Goal: Task Accomplishment & Management: Manage account settings

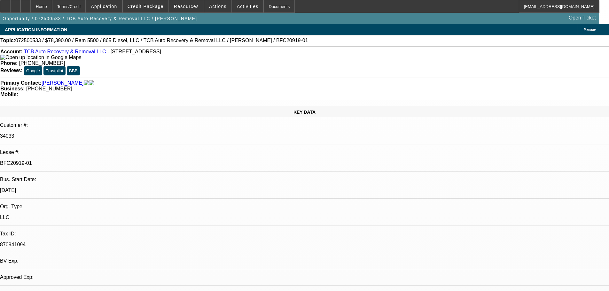
select select "0.1"
select select "0"
select select "2"
select select "0"
select select "6"
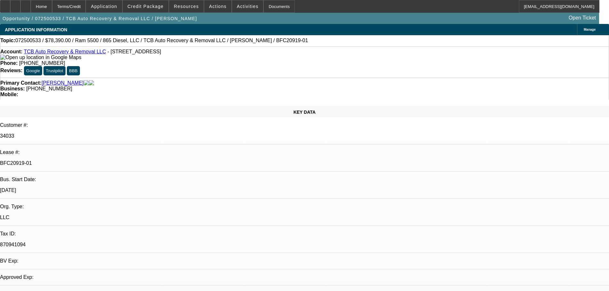
select select "0.1"
select select "0"
select select "2"
select select "0"
select select "6"
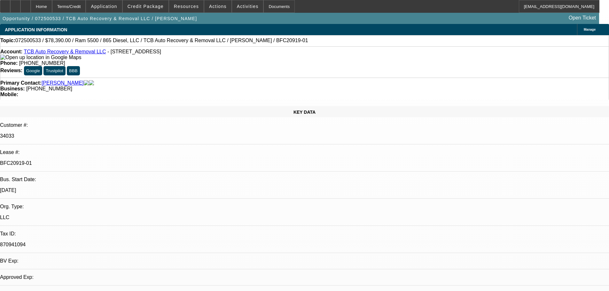
select select "0.1"
select select "0"
select select "2"
select select "0"
select select "6"
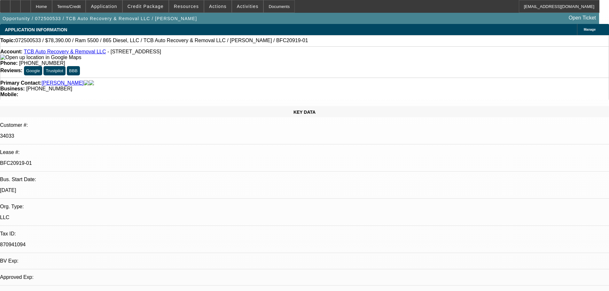
select select "0.1"
select select "0"
select select "2"
select select "0"
select select "6"
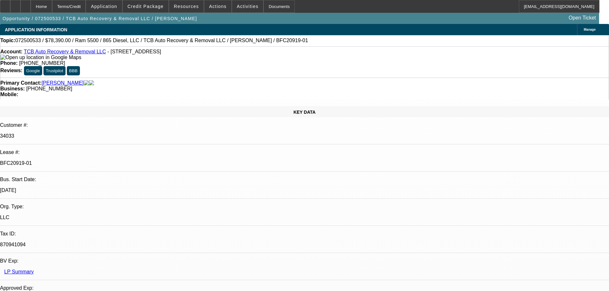
drag, startPoint x: 555, startPoint y: 140, endPoint x: 418, endPoint y: 143, distance: 137.8
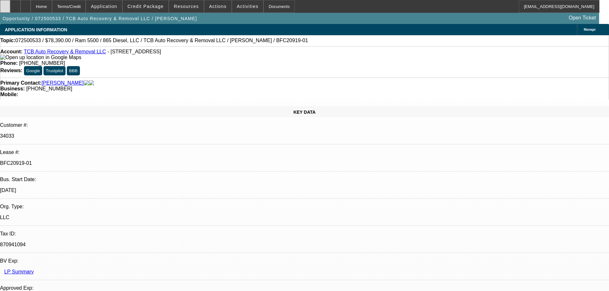
click at [8, 10] on div at bounding box center [5, 6] width 10 height 13
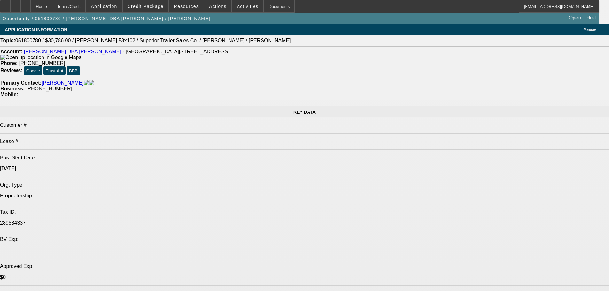
select select "0"
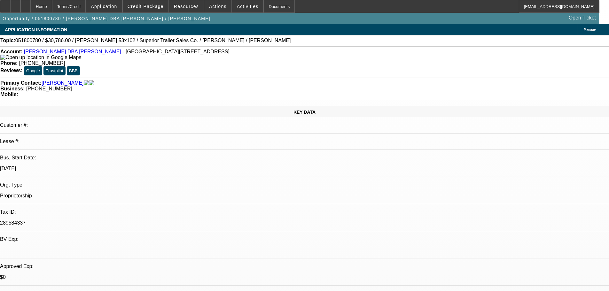
select select "0"
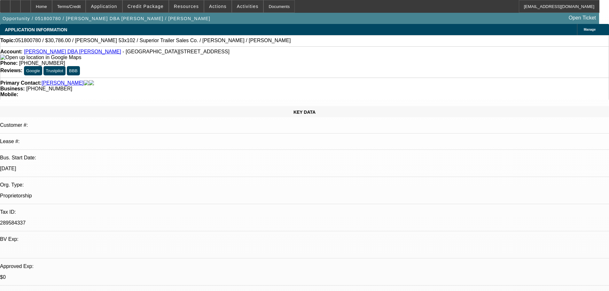
select select "0"
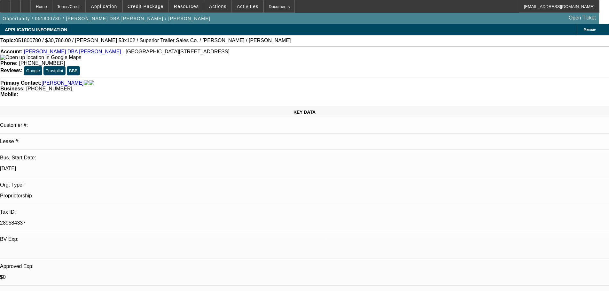
select select "0"
select select "1"
select select "6"
select select "1"
select select "6"
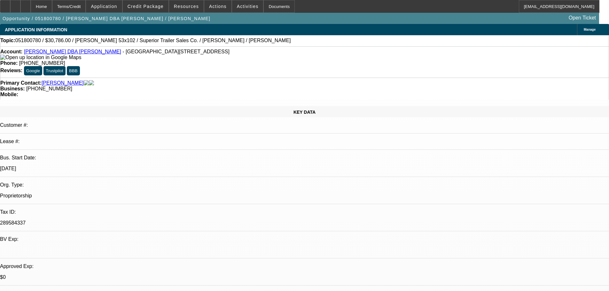
select select "1"
select select "6"
select select "1"
select select "6"
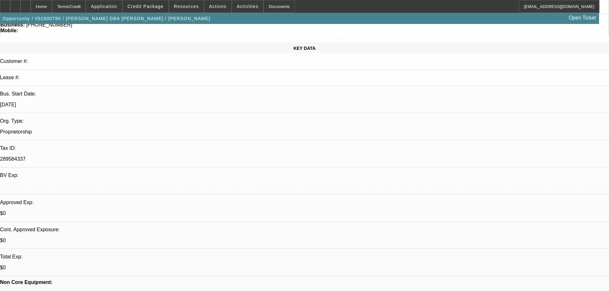
scroll to position [192, 0]
drag, startPoint x: 475, startPoint y: 153, endPoint x: 470, endPoint y: 129, distance: 25.6
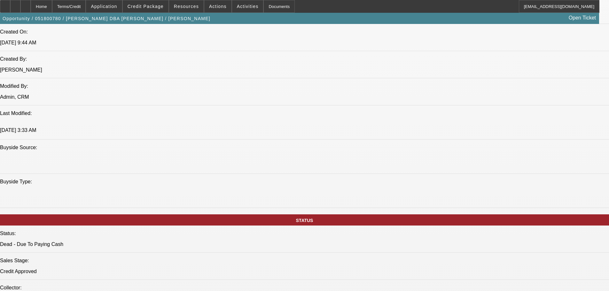
scroll to position [568, 0]
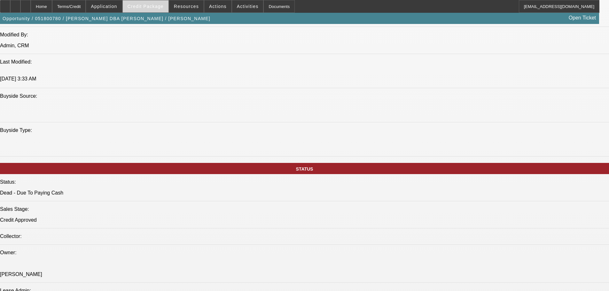
click at [147, 7] on span "Credit Package" at bounding box center [146, 6] width 36 height 5
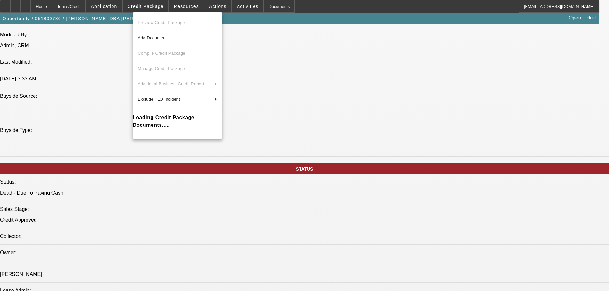
click at [268, 242] on div at bounding box center [304, 145] width 609 height 291
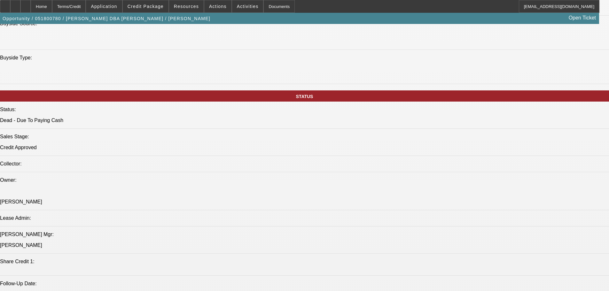
scroll to position [696, 0]
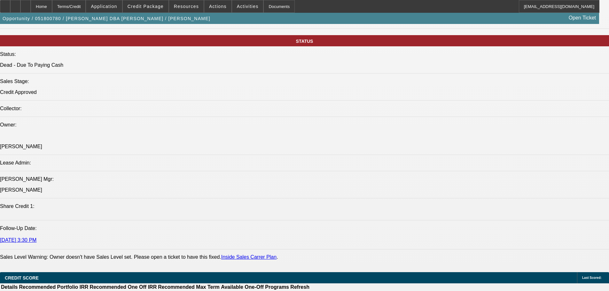
drag, startPoint x: 76, startPoint y: 129, endPoint x: 207, endPoint y: 142, distance: 131.4
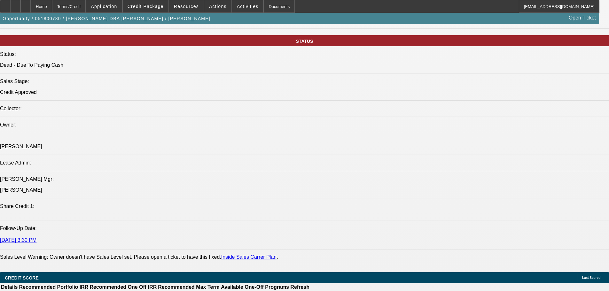
drag, startPoint x: 342, startPoint y: 126, endPoint x: 251, endPoint y: 145, distance: 92.8
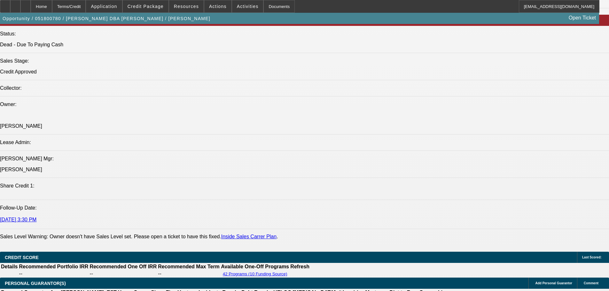
scroll to position [0, 0]
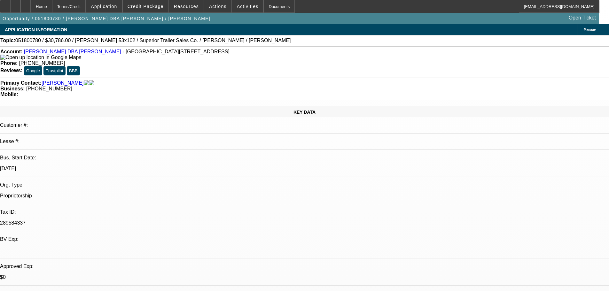
drag, startPoint x: 360, startPoint y: 216, endPoint x: 317, endPoint y: 82, distance: 141.4
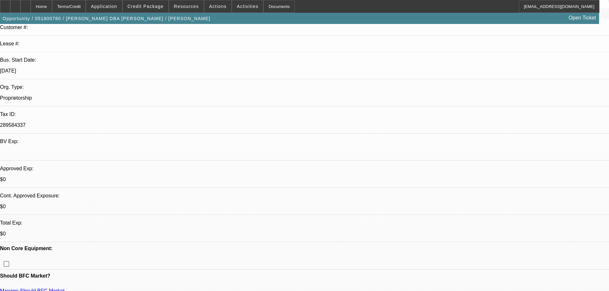
scroll to position [160, 0]
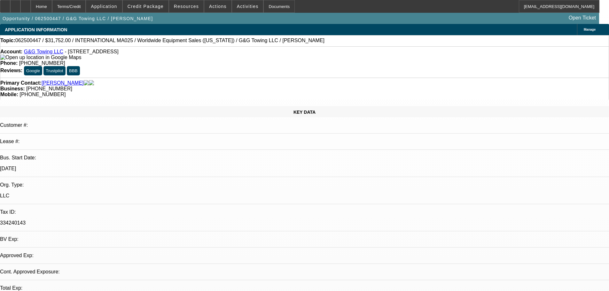
select select "0"
select select "2"
select select "0.1"
select select "4"
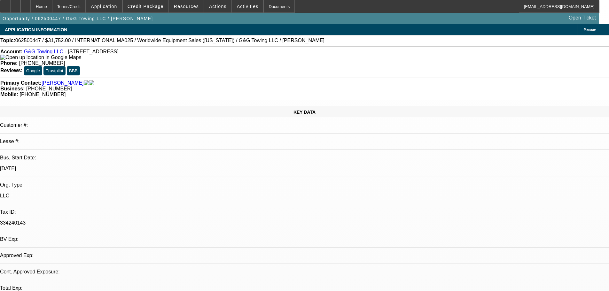
select select "0"
select select "2"
select select "0.1"
select select "4"
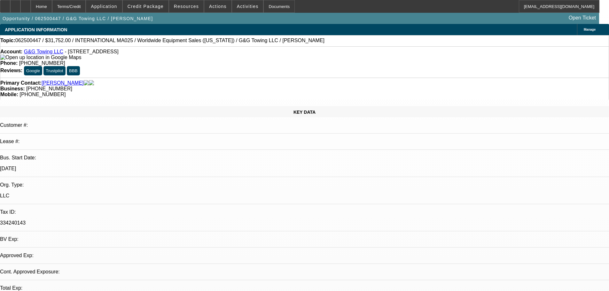
select select "0"
select select "2"
select select "0.1"
select select "4"
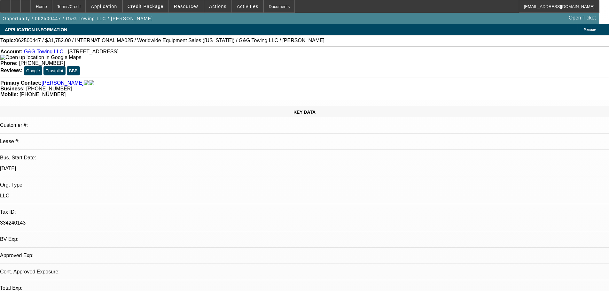
select select "0"
select select "2"
select select "0.1"
select select "4"
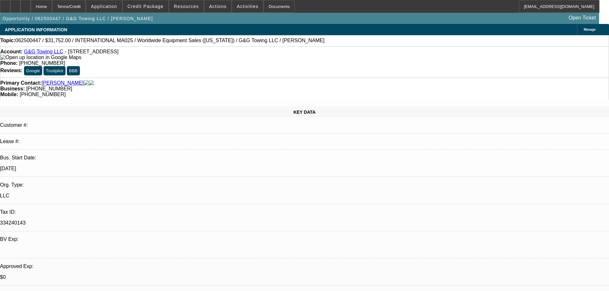
drag, startPoint x: 395, startPoint y: 187, endPoint x: 404, endPoint y: 105, distance: 82.3
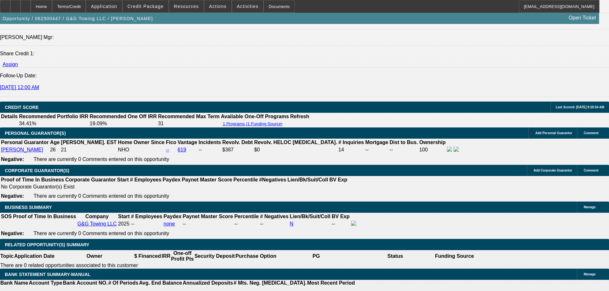
scroll to position [113, 0]
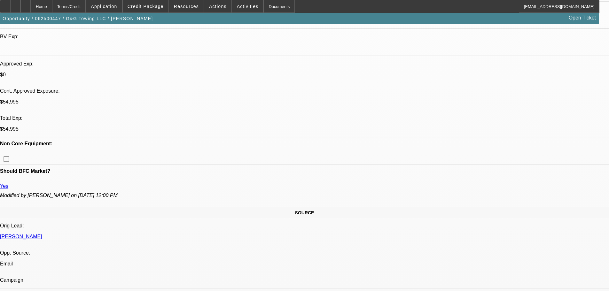
drag, startPoint x: 404, startPoint y: 184, endPoint x: 404, endPoint y: 67, distance: 117.0
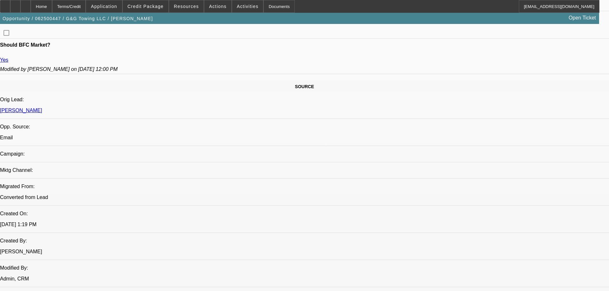
scroll to position [0, 0]
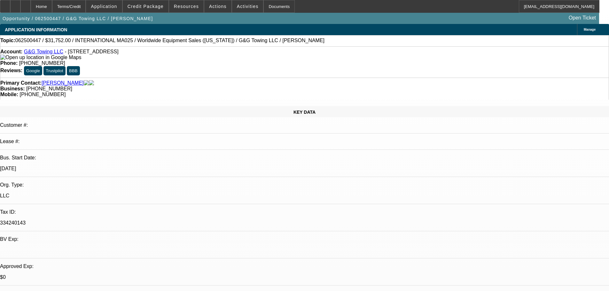
drag, startPoint x: 404, startPoint y: 203, endPoint x: 371, endPoint y: 82, distance: 125.3
drag, startPoint x: 354, startPoint y: 73, endPoint x: 323, endPoint y: 74, distance: 31.0
click at [327, 78] on div "Primary Contact: Gordon, Joseph Business: (859) 823-1900 Mobile: (859) 620-6803" at bounding box center [304, 89] width 609 height 22
click at [323, 92] on div "Mobile: (859) 620-6803" at bounding box center [304, 95] width 608 height 6
drag, startPoint x: 356, startPoint y: 72, endPoint x: 322, endPoint y: 71, distance: 33.9
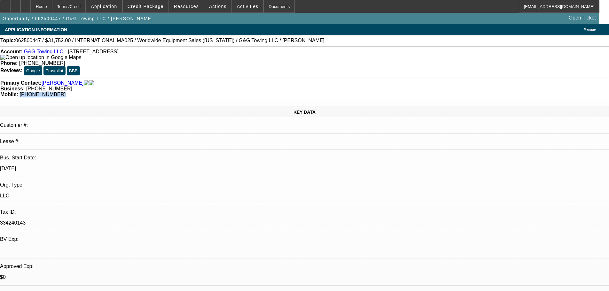
click at [322, 92] on div "Mobile: (859) 620-6803" at bounding box center [304, 95] width 608 height 6
copy span "(859) 620-6803"
click at [303, 78] on div "Primary Contact: Gordon, Joseph Business: (859) 823-1900 Mobile: (859) 620-6803" at bounding box center [304, 89] width 609 height 22
click at [153, 9] on span at bounding box center [146, 6] width 46 height 15
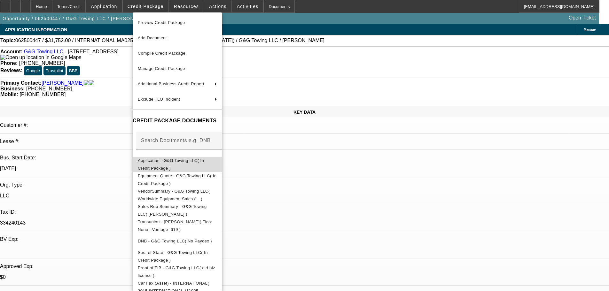
click at [222, 168] on button "Application - G&G Towing LLC( In Credit Package )" at bounding box center [178, 164] width 90 height 15
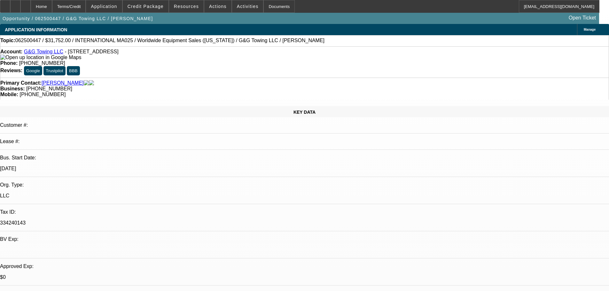
drag, startPoint x: 599, startPoint y: 213, endPoint x: 412, endPoint y: 215, distance: 187.7
copy div "8/12 sent approval-----8/12 sent dad app to see if we can lower DP requirements."
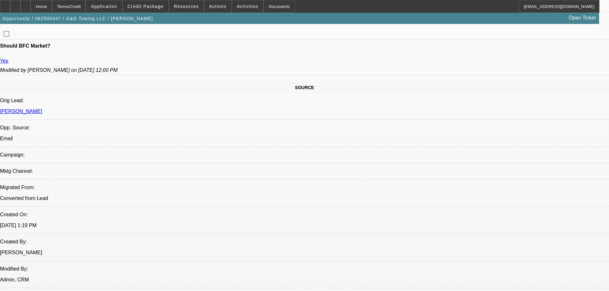
drag, startPoint x: 304, startPoint y: 178, endPoint x: 314, endPoint y: 289, distance: 110.7
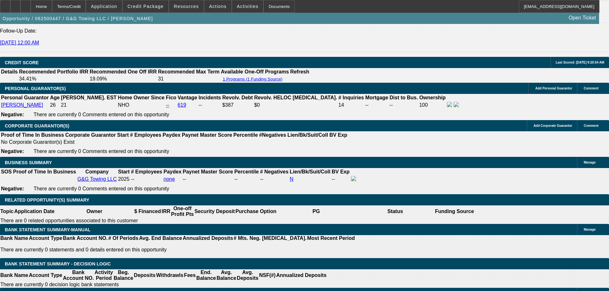
scroll to position [717, 0]
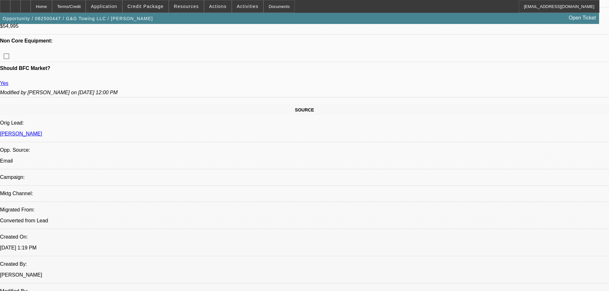
drag, startPoint x: 270, startPoint y: 113, endPoint x: 272, endPoint y: 91, distance: 22.1
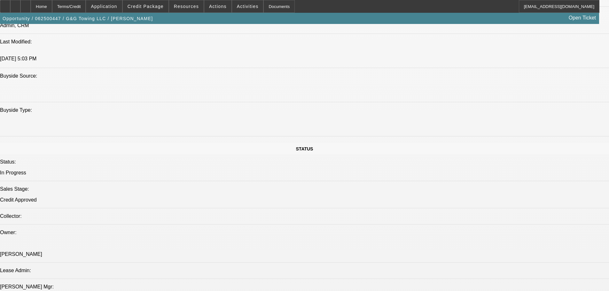
scroll to position [660, 0]
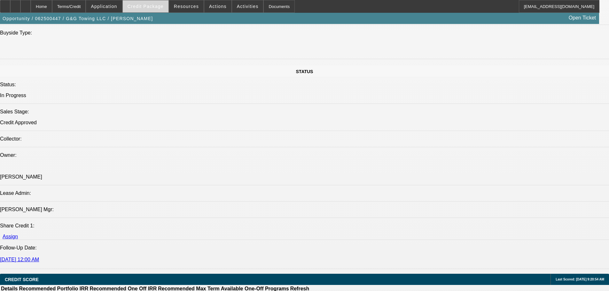
click at [155, 2] on span at bounding box center [146, 6] width 46 height 15
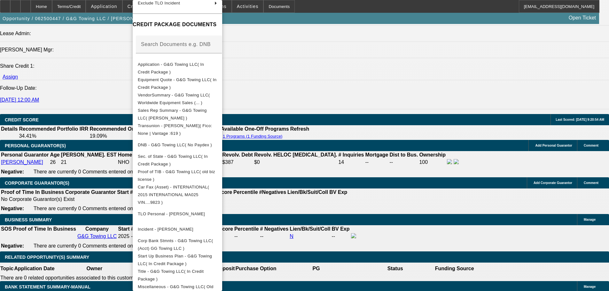
scroll to position [980, 0]
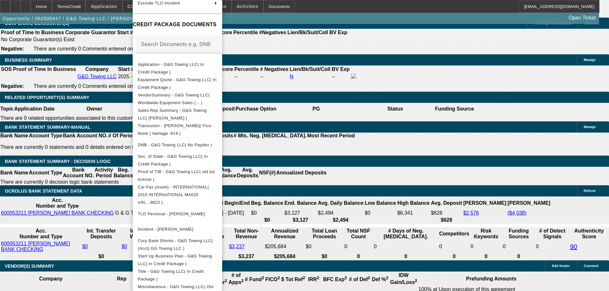
click at [402, 193] on div at bounding box center [304, 145] width 609 height 291
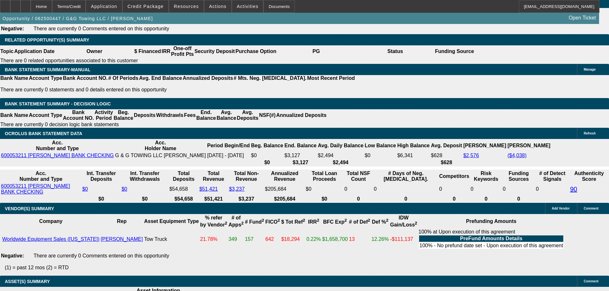
drag, startPoint x: 403, startPoint y: 194, endPoint x: 413, endPoint y: 241, distance: 48.2
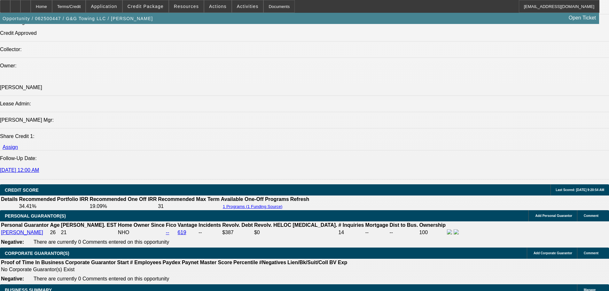
scroll to position [0, 0]
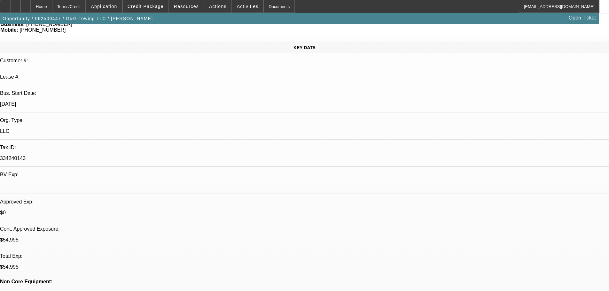
drag, startPoint x: 407, startPoint y: 235, endPoint x: 374, endPoint y: 117, distance: 122.4
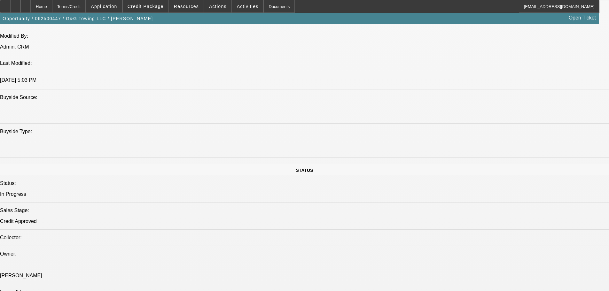
drag, startPoint x: 377, startPoint y: 306, endPoint x: 380, endPoint y: 239, distance: 67.2
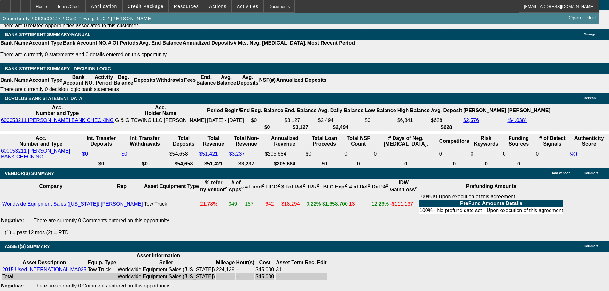
drag, startPoint x: 390, startPoint y: 236, endPoint x: 385, endPoint y: 148, distance: 88.4
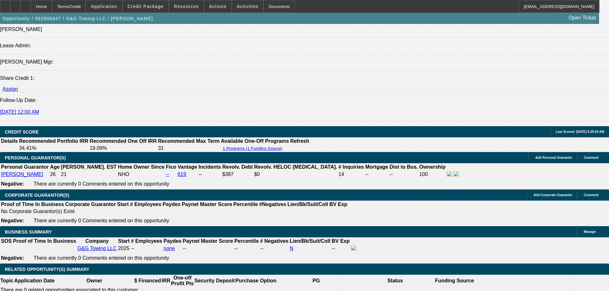
drag, startPoint x: 393, startPoint y: 263, endPoint x: 385, endPoint y: 244, distance: 20.8
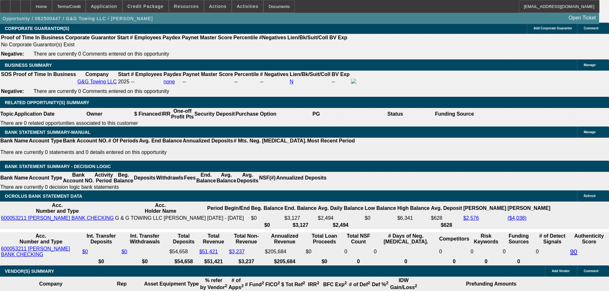
scroll to position [1118, 0]
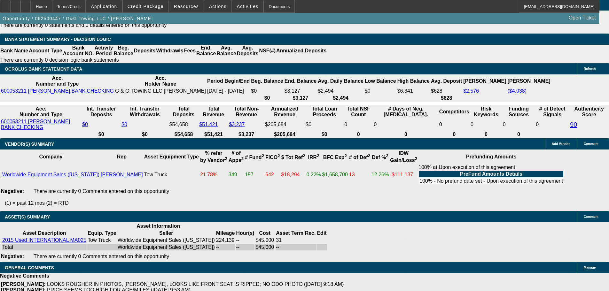
drag, startPoint x: 397, startPoint y: 192, endPoint x: 399, endPoint y: 185, distance: 7.1
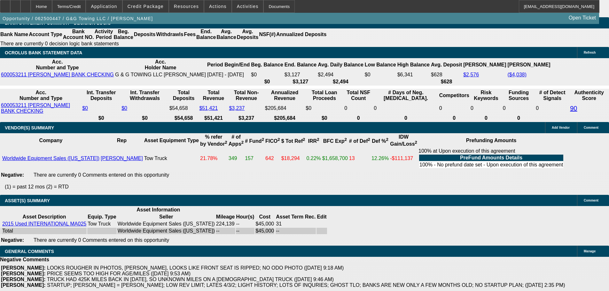
drag, startPoint x: 329, startPoint y: 135, endPoint x: 375, endPoint y: 140, distance: 46.0
drag, startPoint x: 296, startPoint y: 130, endPoint x: 159, endPoint y: 129, distance: 136.8
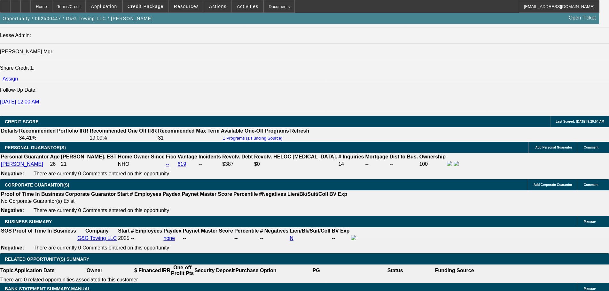
drag, startPoint x: 400, startPoint y: 228, endPoint x: 400, endPoint y: 102, distance: 126.0
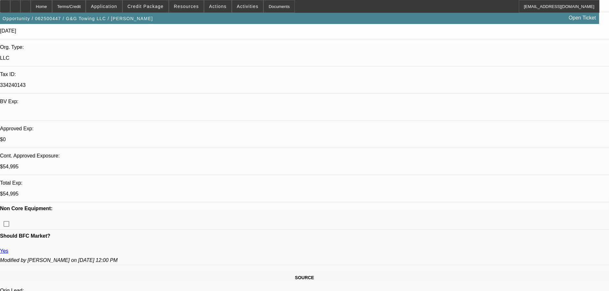
scroll to position [74, 0]
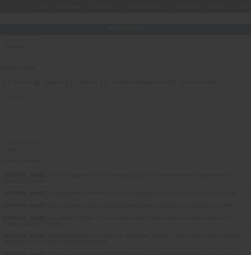
click at [178, 84] on input "Discussion Board" at bounding box center [172, 82] width 13 height 13
radio input "true"
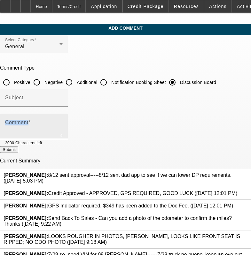
click at [63, 128] on textarea "Comment" at bounding box center [34, 128] width 58 height 15
paste textarea "8/12 sent approval-----8/12 sent dad app to see if we can lower DP requirements."
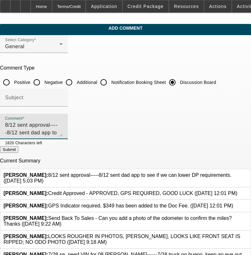
type textarea "8/12 sent approval-----8/12 sent dad app to see if we can lower DP requirements…"
click at [18, 151] on button "Submit" at bounding box center [9, 149] width 18 height 7
radio input "true"
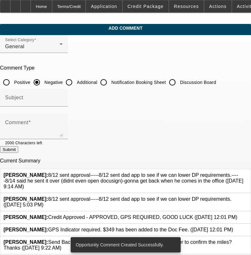
click at [225, 193] on div "[PERSON_NAME]: 8/12 sent approval-----8/12 sent dad app to see if we can lower …" at bounding box center [125, 202] width 250 height 18
click at [247, 197] on div at bounding box center [247, 203] width 0 height 12
click at [247, 197] on icon at bounding box center [247, 197] width 0 height 0
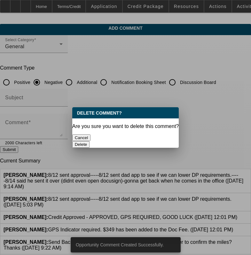
click at [154, 127] on div "Are you sure you want to delete this comment?" at bounding box center [125, 127] width 107 height 6
click at [90, 141] on button "Delete" at bounding box center [81, 144] width 18 height 7
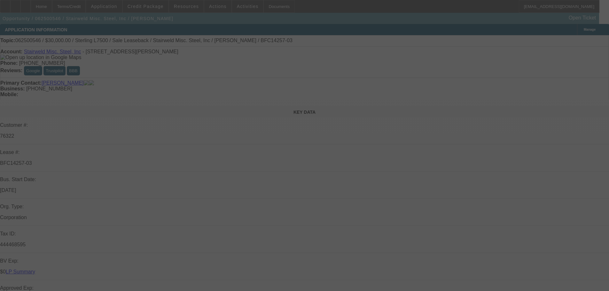
select select "0"
select select "2"
select select "0"
select select "6"
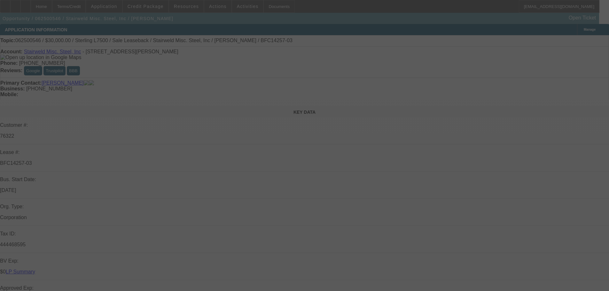
select select "0"
select select "2"
select select "0"
select select "6"
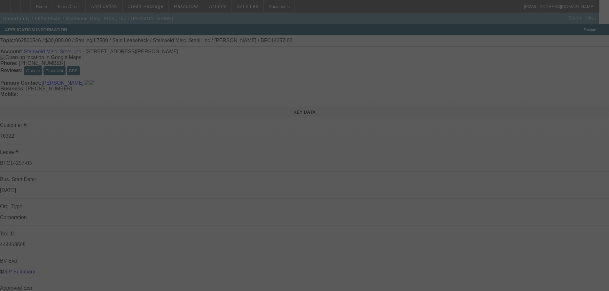
select select "0"
select select "2"
select select "0"
select select "6"
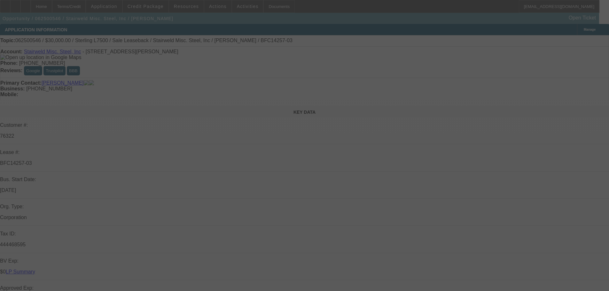
select select "0"
select select "2"
select select "0"
select select "6"
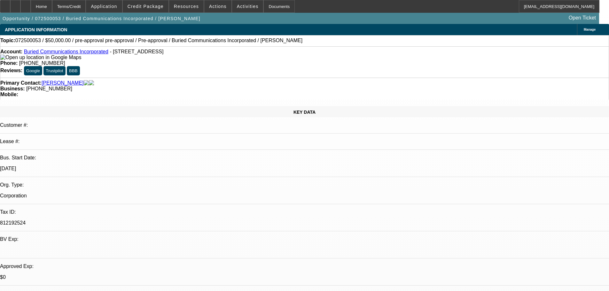
select select "0"
select select "3"
select select "0"
select select "6"
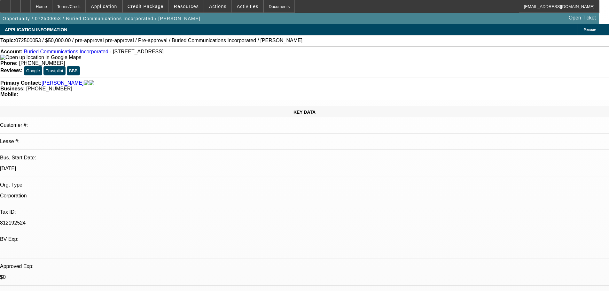
select select "0"
select select "3"
select select "0"
select select "6"
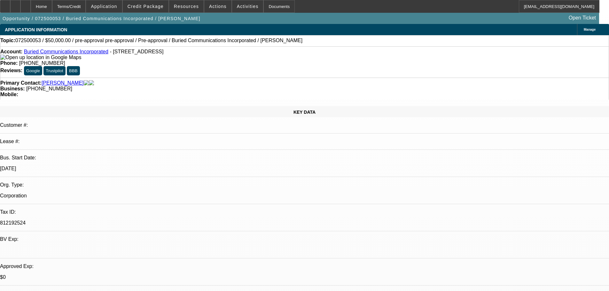
select select "0"
select select "3"
select select "0"
select select "6"
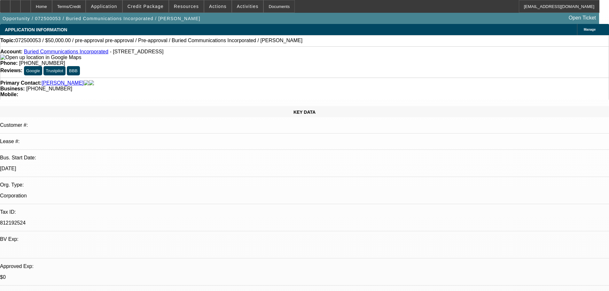
select select "0"
select select "3"
select select "0"
select select "6"
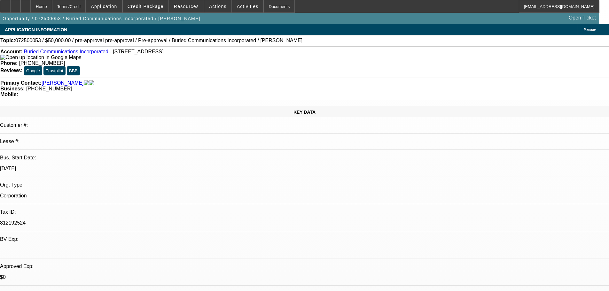
drag, startPoint x: 439, startPoint y: 221, endPoint x: 407, endPoint y: 214, distance: 33.4
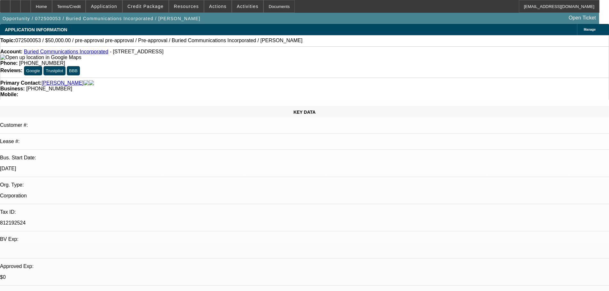
drag, startPoint x: 494, startPoint y: 78, endPoint x: 483, endPoint y: 57, distance: 23.7
drag, startPoint x: 434, startPoint y: 220, endPoint x: 411, endPoint y: 214, distance: 24.0
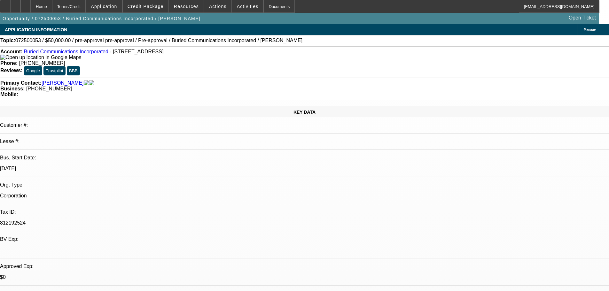
copy div "7/29 pending inv w/ seller info, BOS/PoOwnership-sent to aaron----8/7 vm---8/8 …"
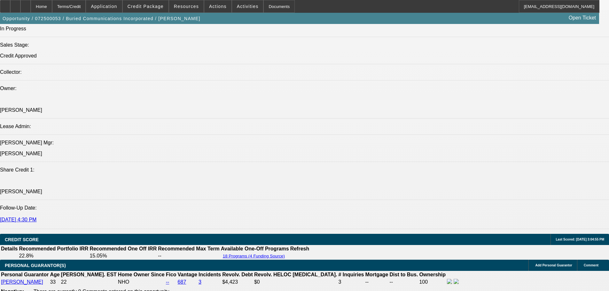
scroll to position [671, 0]
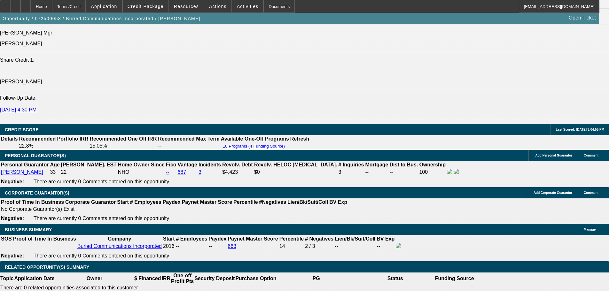
scroll to position [895, 0]
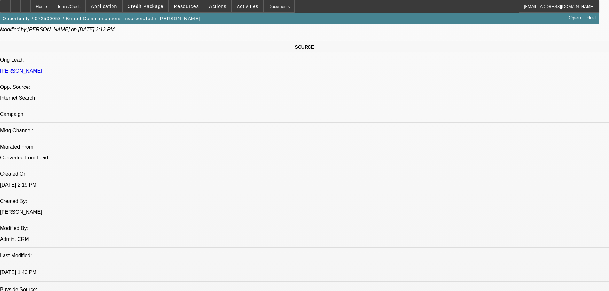
drag, startPoint x: 407, startPoint y: 195, endPoint x: 398, endPoint y: 95, distance: 100.5
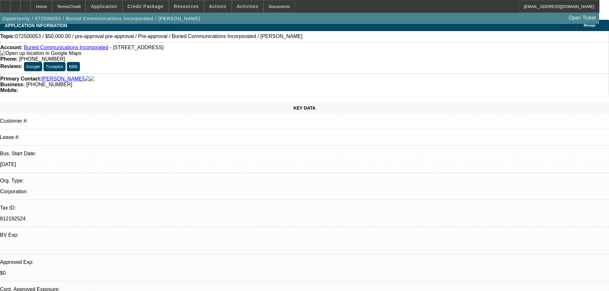
scroll to position [0, 0]
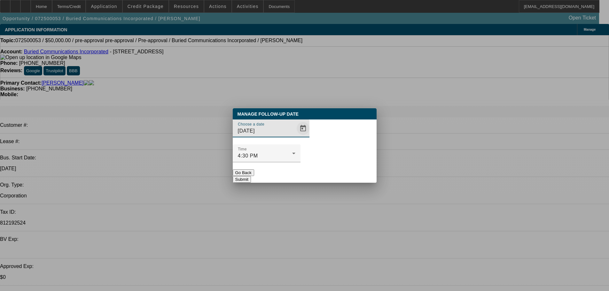
click at [295, 136] on span "Open calendar" at bounding box center [302, 128] width 15 height 15
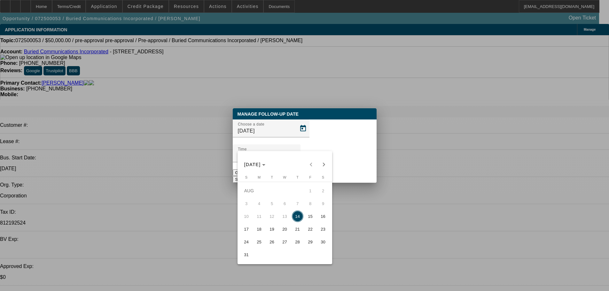
click at [273, 231] on span "19" at bounding box center [272, 229] width 12 height 12
type input "8/19/2025"
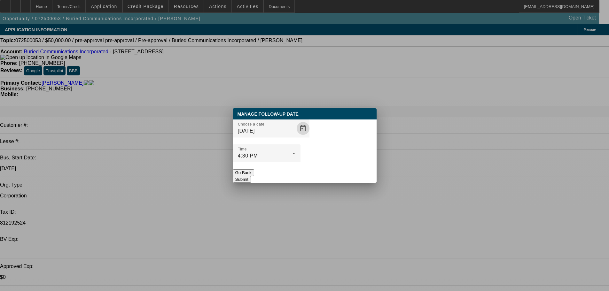
click at [251, 176] on button "Submit" at bounding box center [242, 179] width 18 height 7
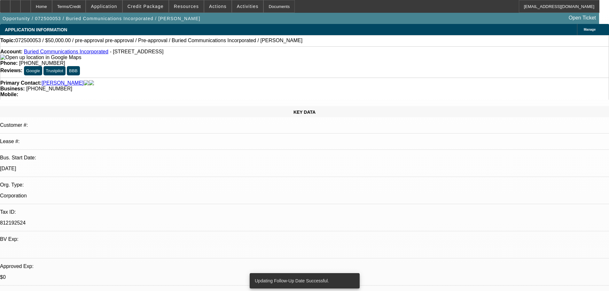
drag, startPoint x: 179, startPoint y: 226, endPoint x: 182, endPoint y: 65, distance: 161.2
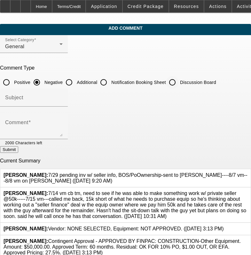
drag, startPoint x: 182, startPoint y: 80, endPoint x: 153, endPoint y: 194, distance: 117.4
click at [179, 85] on input "Discussion Board" at bounding box center [172, 82] width 13 height 13
radio input "true"
click at [153, 194] on span "Flores, Brian: 7/14 vm cb tm, need to see if he was able to make something work…" at bounding box center [125, 205] width 243 height 28
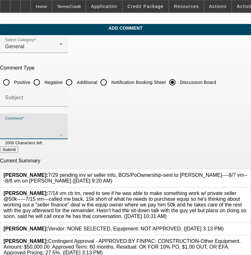
click at [63, 123] on textarea "Comment" at bounding box center [34, 128] width 58 height 15
paste textarea "7/29 pending inv w/ seller info, BOS/PoOwnership-sent to aaron----8/7 vm---8/8 …"
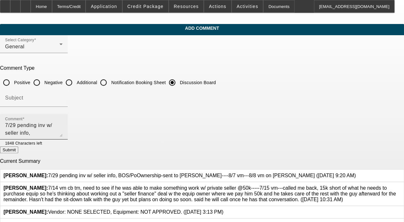
click at [63, 133] on textarea "7/29 pending inv w/ seller info, BOS/PoOwnership-sent to aaron----8/7 vm---8/8 …" at bounding box center [34, 128] width 58 height 15
type textarea "7/29 pending inv w/ seller info, BOS/PoOwnership-sent to aaron----8/7 vm---8/8 …"
click at [18, 148] on button "Submit" at bounding box center [9, 149] width 18 height 7
radio input "true"
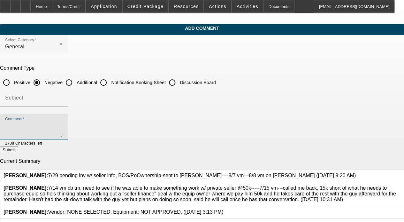
scroll to position [0, 0]
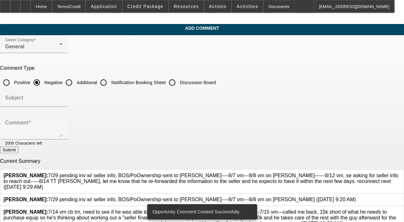
click at [255, 197] on icon at bounding box center [356, 197] width 0 height 0
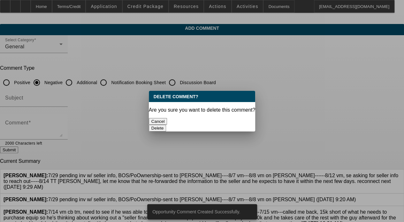
click at [167, 125] on button "Delete" at bounding box center [158, 128] width 18 height 7
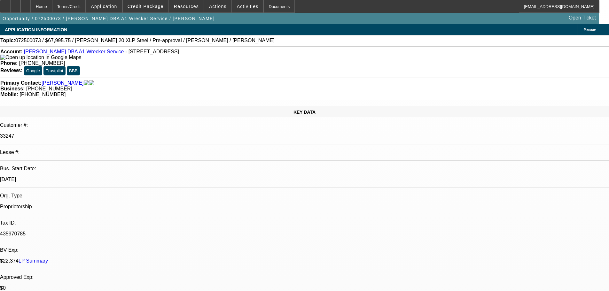
select select "0.15"
select select "2"
select select "0"
select select "6"
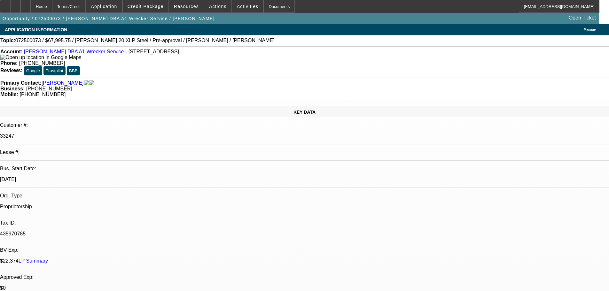
drag, startPoint x: 354, startPoint y: 70, endPoint x: 320, endPoint y: 74, distance: 34.1
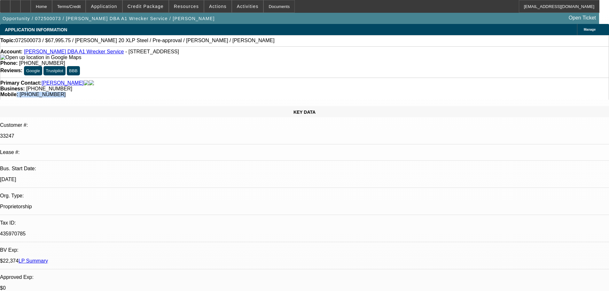
click at [320, 78] on div "Primary Contact: [PERSON_NAME] Business: [PHONE_NUMBER] Mobile: [PHONE_NUMBER]" at bounding box center [304, 89] width 609 height 22
drag, startPoint x: 259, startPoint y: 70, endPoint x: 229, endPoint y: 72, distance: 30.1
click at [229, 86] on div "Business: (409) 684-4962" at bounding box center [304, 89] width 608 height 6
copy span "(409) 684-4962"
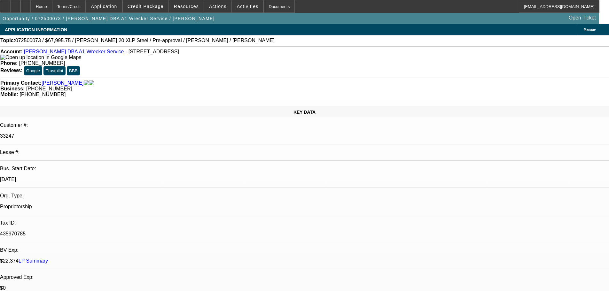
drag, startPoint x: 542, startPoint y: 69, endPoint x: 535, endPoint y: 55, distance: 15.0
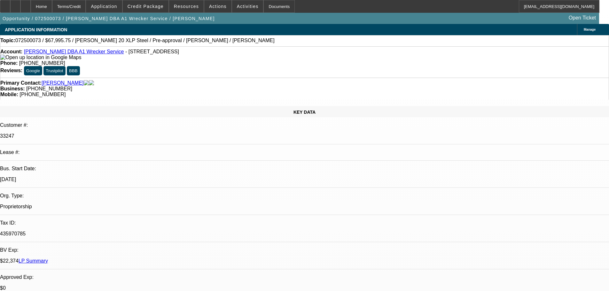
drag, startPoint x: 479, startPoint y: 114, endPoint x: 500, endPoint y: 112, distance: 21.2
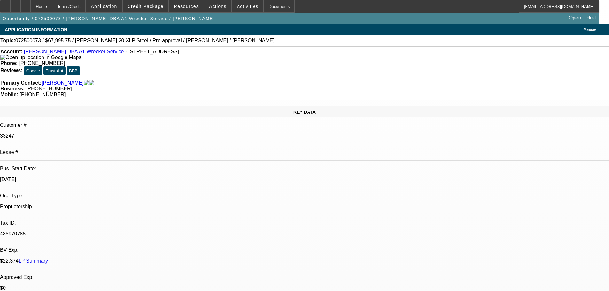
radio input "true"
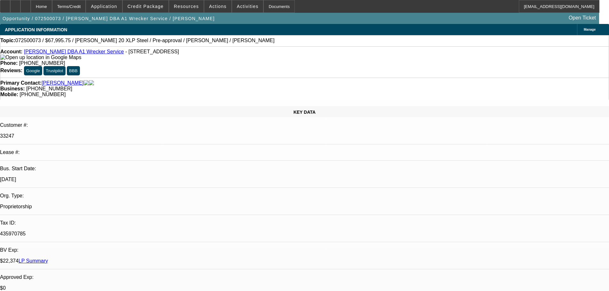
radio input "true"
type textarea "8/14 vm sent Kiss off, close tm inw"
drag, startPoint x: 518, startPoint y: 142, endPoint x: 527, endPoint y: 143, distance: 8.3
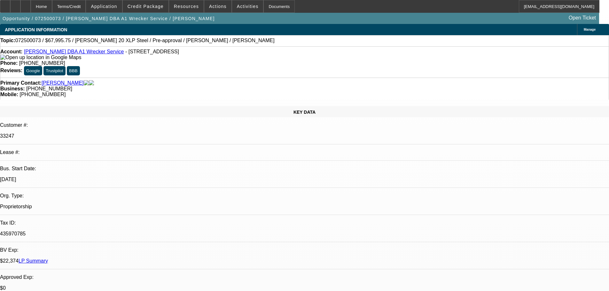
radio input "true"
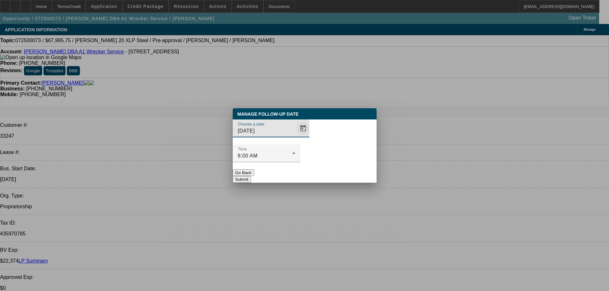
click at [295, 136] on span "Open calendar" at bounding box center [302, 128] width 15 height 15
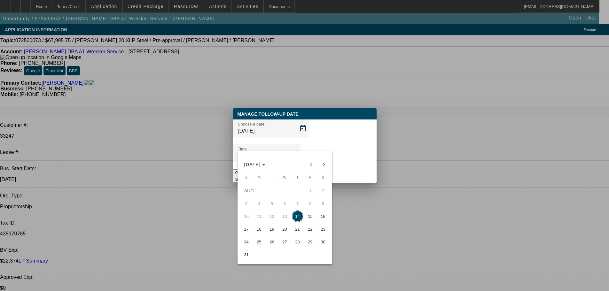
click at [311, 219] on span "15" at bounding box center [311, 217] width 12 height 12
type input "8/15/2025"
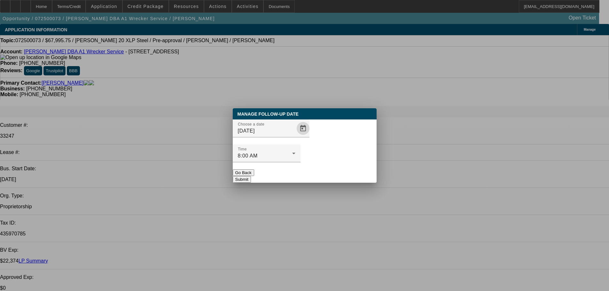
click at [352, 171] on div "Manage Follow-Up Date Choose a date 8/15/2025 Time 8:00 AM Go Back Submit" at bounding box center [305, 145] width 144 height 74
click at [251, 176] on button "Submit" at bounding box center [242, 179] width 18 height 7
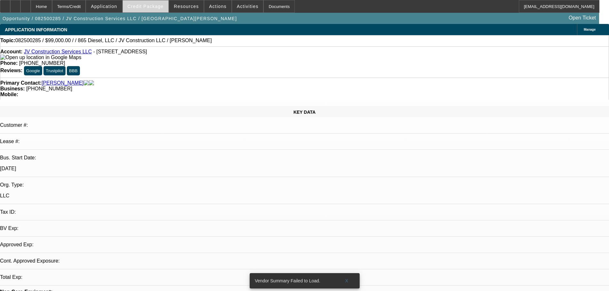
select select "0"
select select "2"
select select "0.1"
select select "4"
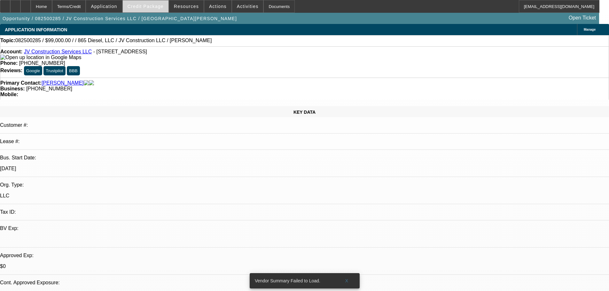
click at [161, 9] on span at bounding box center [146, 6] width 46 height 15
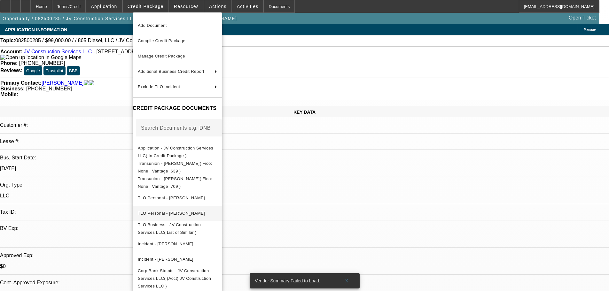
scroll to position [23, 0]
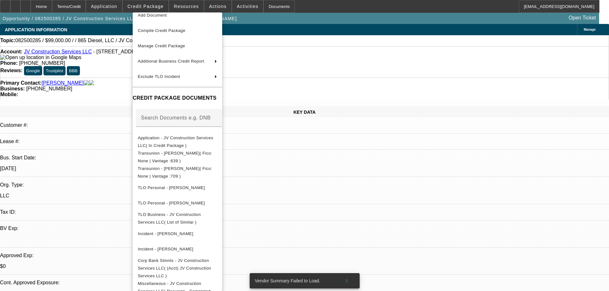
click at [356, 176] on div at bounding box center [304, 145] width 609 height 291
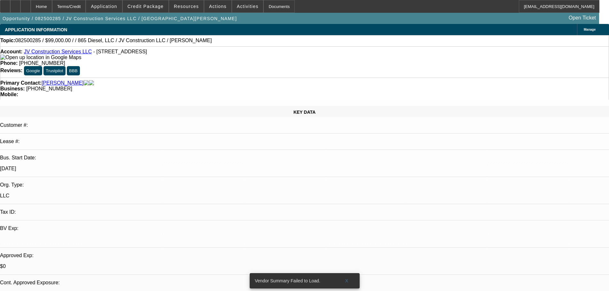
drag, startPoint x: 348, startPoint y: 193, endPoint x: 487, endPoint y: 196, distance: 139.7
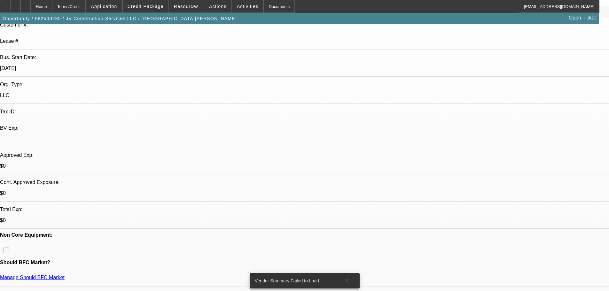
drag, startPoint x: 332, startPoint y: 254, endPoint x: 321, endPoint y: 247, distance: 12.8
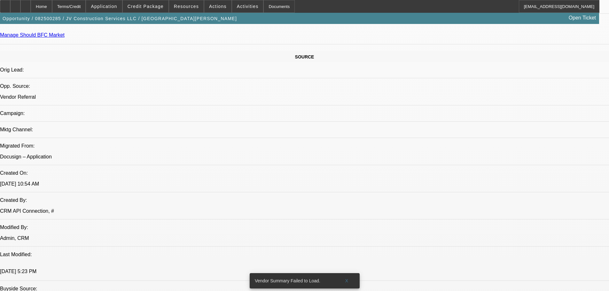
drag, startPoint x: 199, startPoint y: 241, endPoint x: 179, endPoint y: 192, distance: 52.9
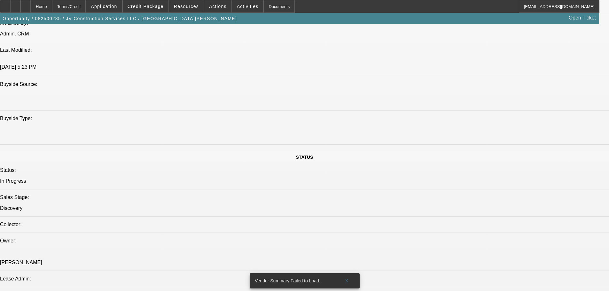
drag, startPoint x: 164, startPoint y: 198, endPoint x: 168, endPoint y: 234, distance: 36.0
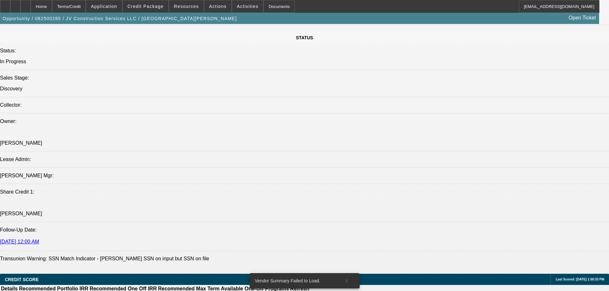
scroll to position [0, 0]
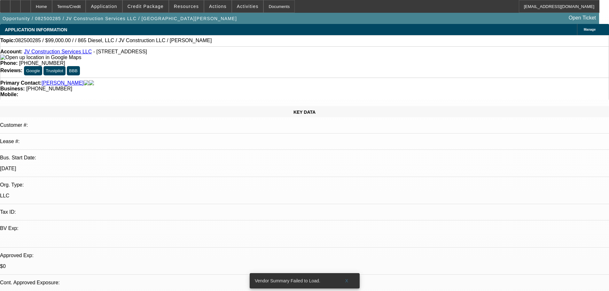
drag, startPoint x: 299, startPoint y: 181, endPoint x: 286, endPoint y: 29, distance: 152.8
click at [156, 4] on span "Credit Package" at bounding box center [146, 6] width 36 height 5
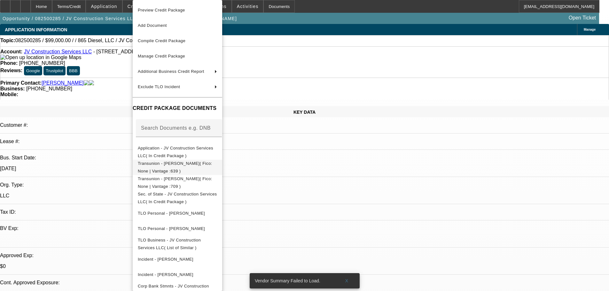
scroll to position [26, 0]
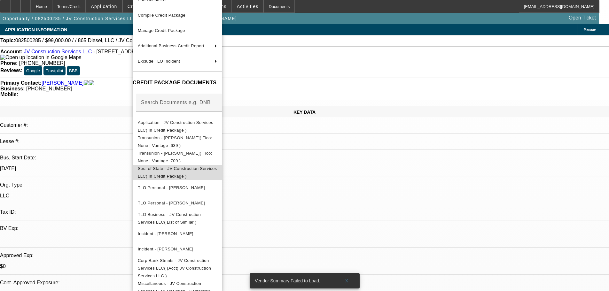
click at [217, 173] on span "Sec. of State - JV Construction Services LLC( In Credit Package )" at bounding box center [177, 172] width 79 height 15
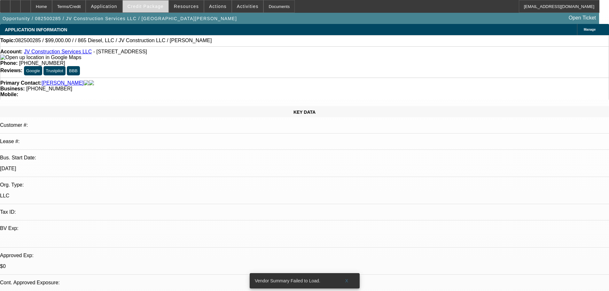
click at [154, 5] on span "Credit Package" at bounding box center [146, 6] width 36 height 5
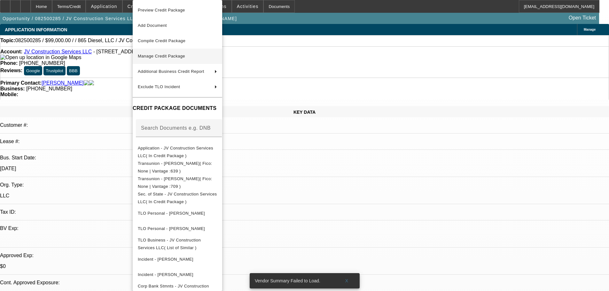
click at [197, 57] on span "Manage Credit Package" at bounding box center [177, 56] width 79 height 8
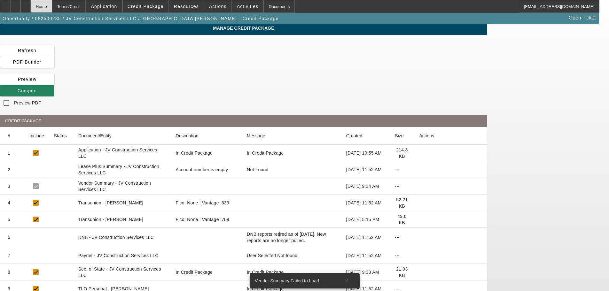
click at [51, 8] on div "Home" at bounding box center [41, 6] width 21 height 13
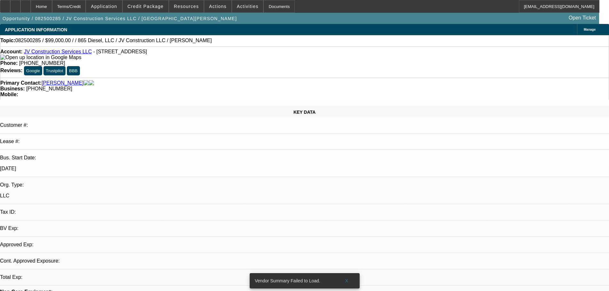
select select "0"
select select "2"
select select "0.1"
select select "4"
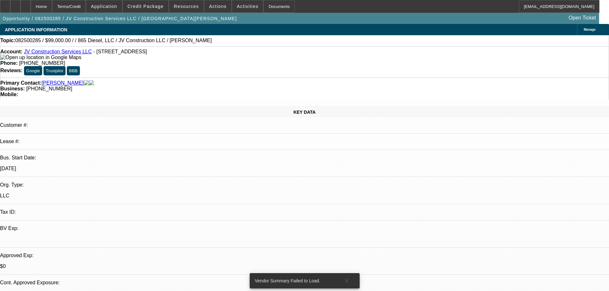
scroll to position [160, 0]
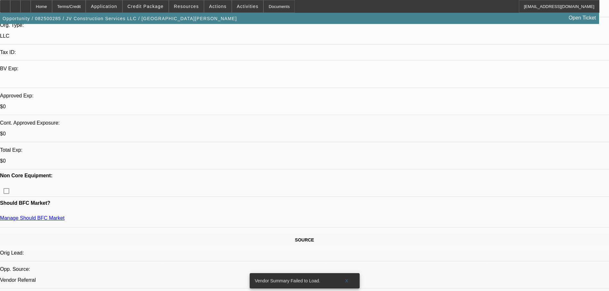
click at [162, 5] on span "Credit Package" at bounding box center [146, 6] width 36 height 5
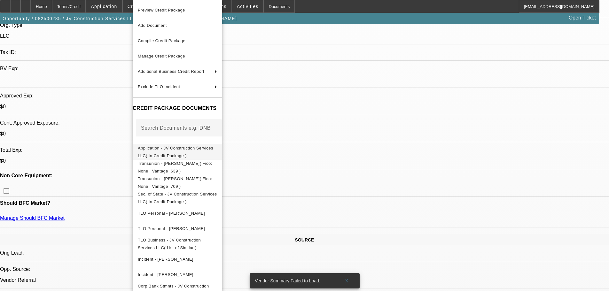
click at [213, 147] on span "Application - JV Construction Services LLC( In Credit Package )" at bounding box center [175, 152] width 75 height 12
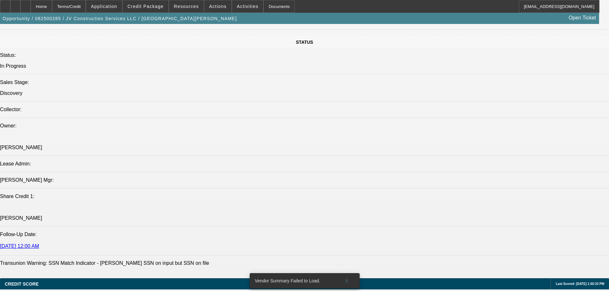
scroll to position [703, 0]
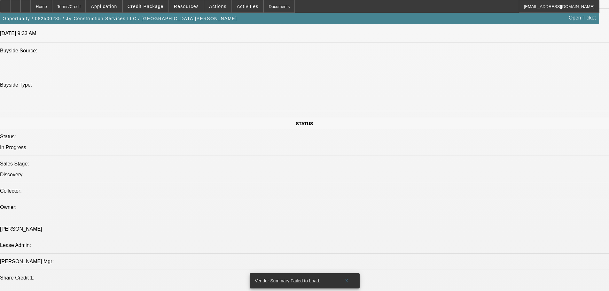
scroll to position [75, 0]
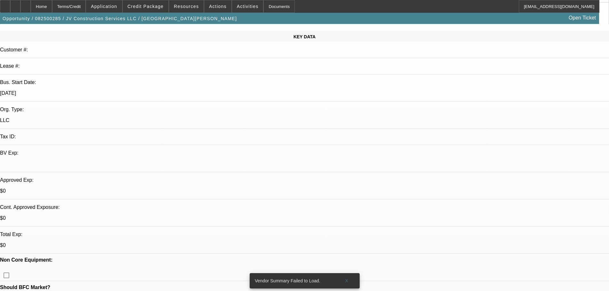
drag, startPoint x: 332, startPoint y: 197, endPoint x: 317, endPoint y: 91, distance: 107.0
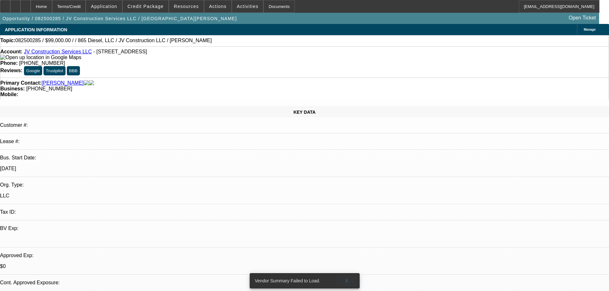
click at [347, 278] on span "X" at bounding box center [347, 280] width 4 height 5
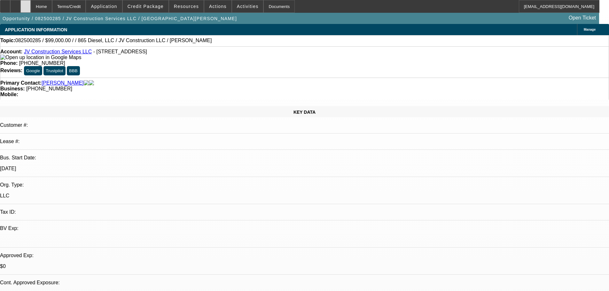
click at [31, 8] on div at bounding box center [25, 6] width 10 height 13
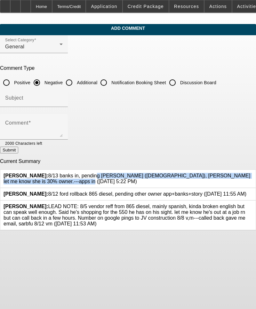
drag, startPoint x: 35, startPoint y: 180, endPoint x: 49, endPoint y: 173, distance: 15.6
click at [49, 173] on div "[PERSON_NAME]: 8/13 banks in, pending [PERSON_NAME] ([DEMOGRAPHIC_DATA]), [PERS…" at bounding box center [128, 179] width 249 height 12
copy span "8/13 banks in, pending [PERSON_NAME] ([DEMOGRAPHIC_DATA]), [PERSON_NAME] let me…"
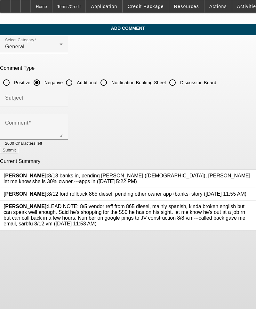
click at [191, 71] on p "Comment Type" at bounding box center [128, 68] width 256 height 6
click at [179, 84] on input "Discussion Board" at bounding box center [172, 82] width 13 height 13
radio input "true"
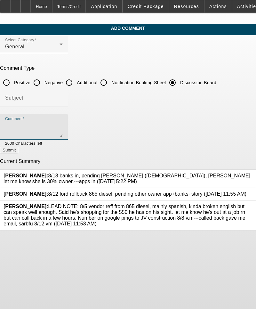
click at [63, 127] on textarea "Comment" at bounding box center [34, 128] width 58 height 15
paste textarea "8/13 banks in, pending [PERSON_NAME] ([DEMOGRAPHIC_DATA]), [PERSON_NAME] let me…"
click at [63, 126] on textarea "8/13 banks in, pending [PERSON_NAME] ([DEMOGRAPHIC_DATA]), [PERSON_NAME] let me…" at bounding box center [34, 128] width 58 height 15
drag, startPoint x: 79, startPoint y: 124, endPoint x: 75, endPoint y: 125, distance: 3.5
click at [63, 125] on textarea "8/13 banks in, pending [PERSON_NAME] ([DEMOGRAPHIC_DATA]), [PERSON_NAME] let me…" at bounding box center [34, 128] width 58 height 15
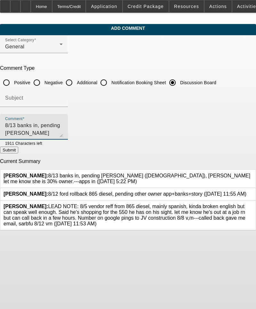
drag, startPoint x: 103, startPoint y: 125, endPoint x: 92, endPoint y: 123, distance: 10.4
click at [63, 123] on textarea "8/13 banks in, pending [PERSON_NAME] ([DEMOGRAPHIC_DATA]), [PERSON_NAME] let me…" at bounding box center [34, 128] width 58 height 15
drag, startPoint x: 133, startPoint y: 125, endPoint x: 127, endPoint y: 126, distance: 6.1
click at [63, 126] on textarea "8/13 banks in, pending [PERSON_NAME] , [PERSON_NAME] let me know she is 30% own…" at bounding box center [34, 128] width 58 height 15
click at [63, 126] on textarea "8/13 banks in, pending [PERSON_NAME] , [PERSON_NAME] let me know theyre is 30% …" at bounding box center [34, 128] width 58 height 15
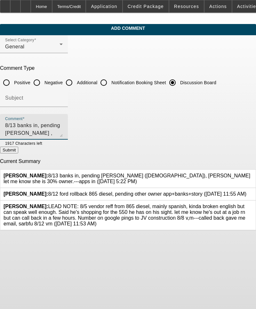
click at [63, 125] on textarea "8/13 banks in, pending [PERSON_NAME] , [PERSON_NAME] let me know theyre 30% own…" at bounding box center [34, 128] width 58 height 15
type textarea "8/13 banks in, pending [PERSON_NAME] app , [PERSON_NAME] let me know theyre 30%…"
click at [18, 149] on button "Submit" at bounding box center [9, 149] width 18 height 7
radio input "true"
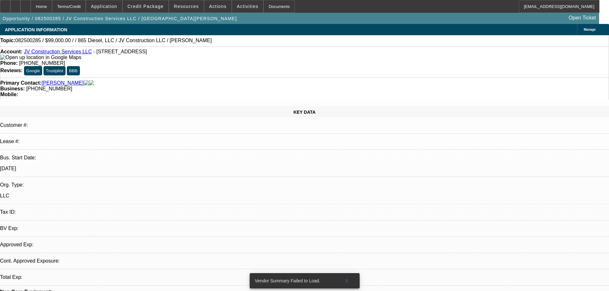
select select "0"
select select "2"
select select "0.1"
select select "4"
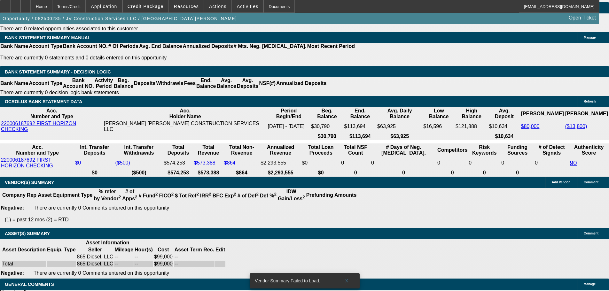
scroll to position [1127, 0]
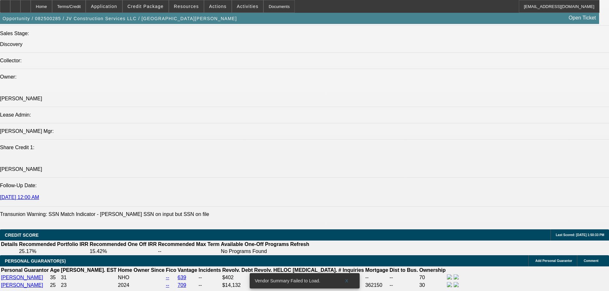
scroll to position [711, 0]
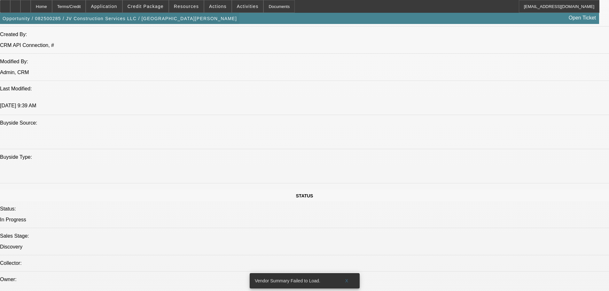
scroll to position [0, 0]
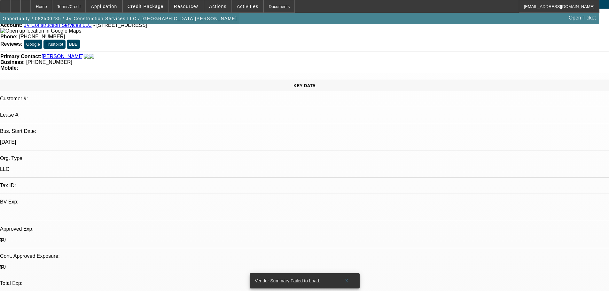
drag, startPoint x: 237, startPoint y: 30, endPoint x: 70, endPoint y: 13, distance: 167.7
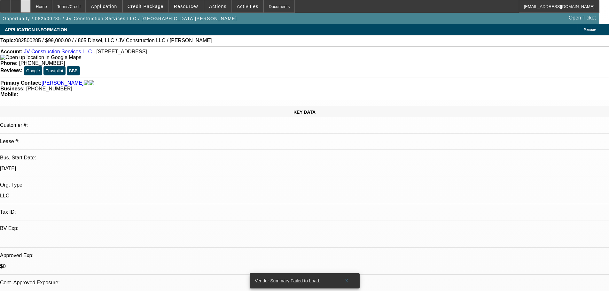
click at [31, 9] on div at bounding box center [25, 6] width 10 height 13
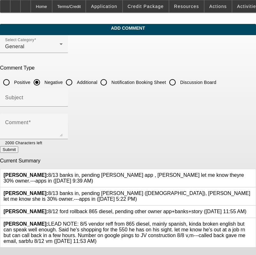
click at [252, 191] on div at bounding box center [252, 197] width 0 height 12
click at [252, 191] on icon at bounding box center [252, 191] width 0 height 0
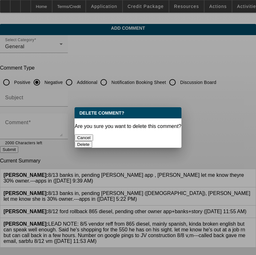
click at [92, 141] on button "Delete" at bounding box center [83, 144] width 18 height 7
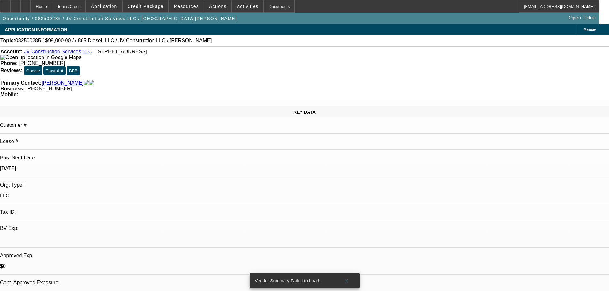
select select "0"
select select "2"
select select "0.1"
select select "4"
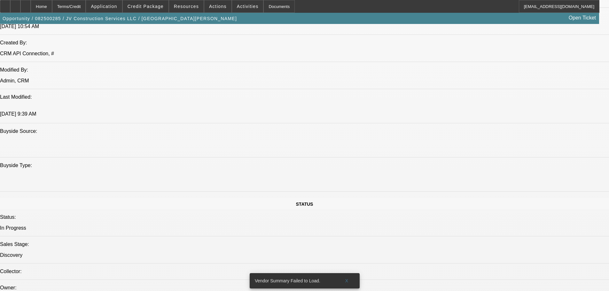
scroll to position [543, 0]
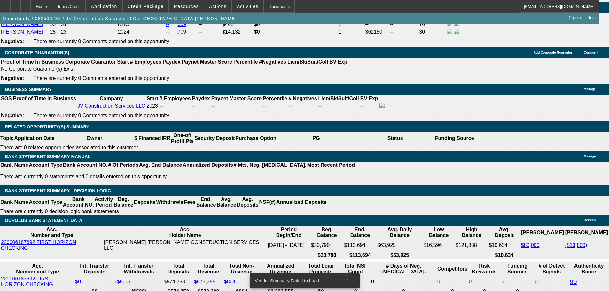
drag, startPoint x: 267, startPoint y: 244, endPoint x: 259, endPoint y: 228, distance: 17.6
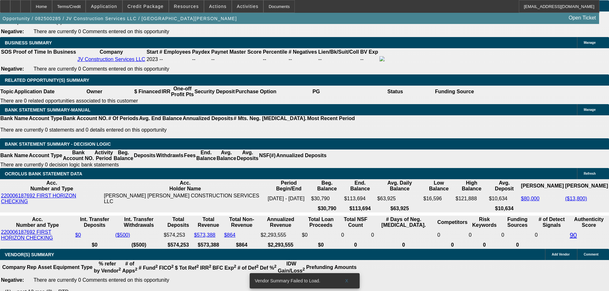
drag, startPoint x: 274, startPoint y: 191, endPoint x: 279, endPoint y: 120, distance: 71.2
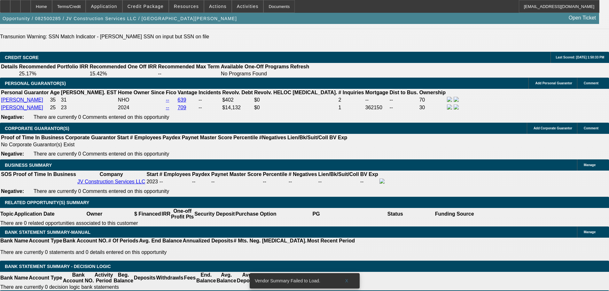
scroll to position [419, 0]
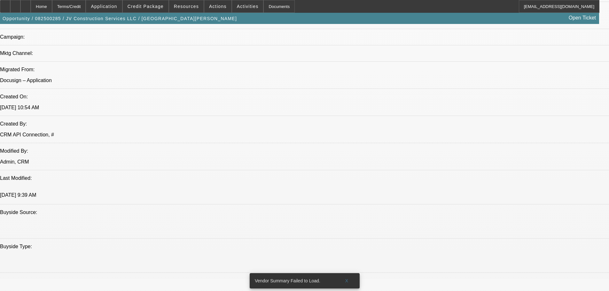
drag, startPoint x: 277, startPoint y: 181, endPoint x: 259, endPoint y: 121, distance: 62.2
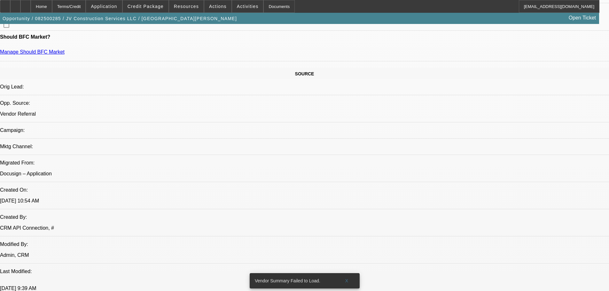
scroll to position [352, 0]
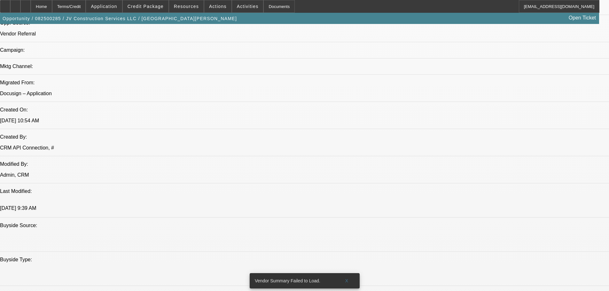
drag, startPoint x: 248, startPoint y: 161, endPoint x: 248, endPoint y: 210, distance: 48.6
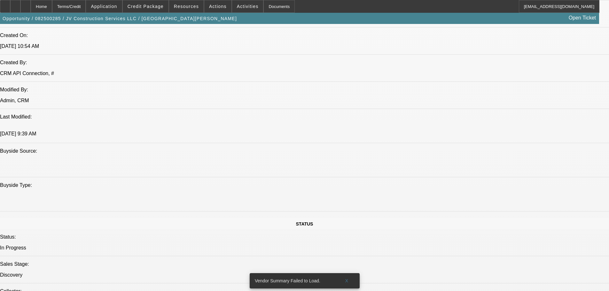
drag, startPoint x: 296, startPoint y: 184, endPoint x: 289, endPoint y: 203, distance: 20.5
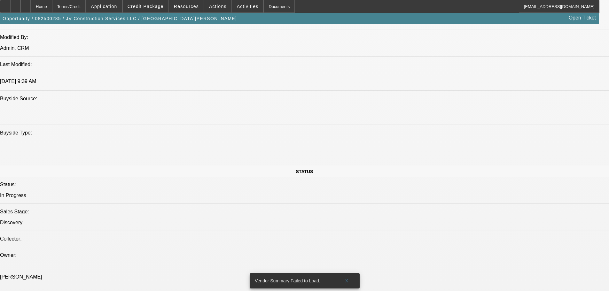
scroll to position [153, 0]
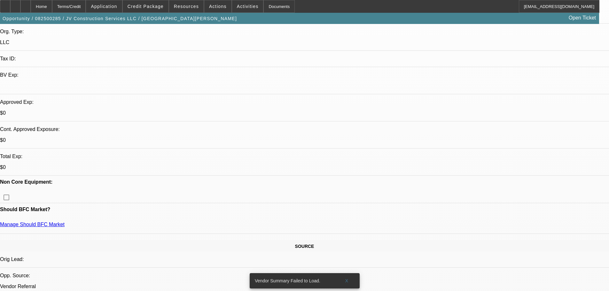
drag, startPoint x: 285, startPoint y: 235, endPoint x: 284, endPoint y: 64, distance: 171.0
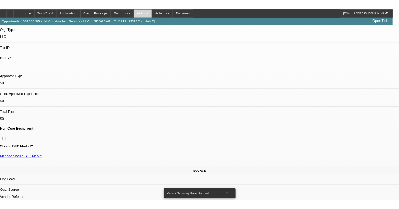
scroll to position [0, 0]
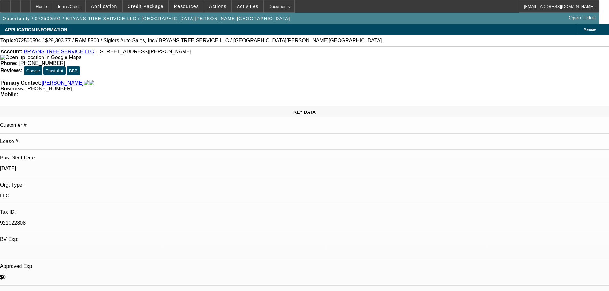
select select "0"
select select "2"
select select "0"
select select "6"
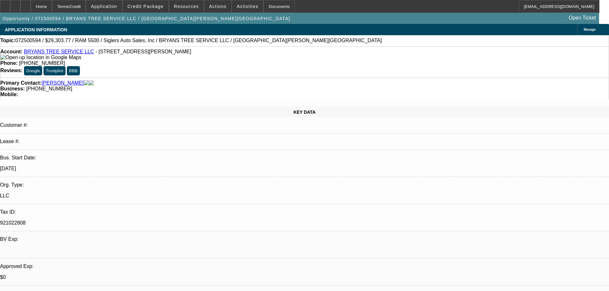
select select "0"
select select "2"
select select "0.1"
select select "4"
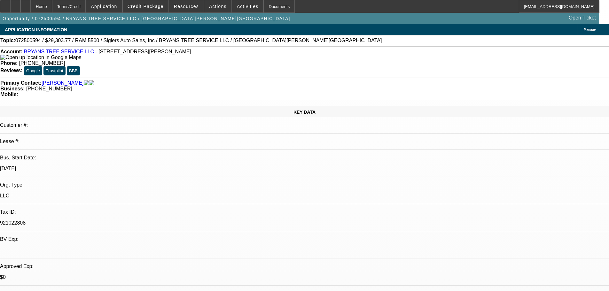
select select "0"
select select "2"
select select "0.1"
select select "4"
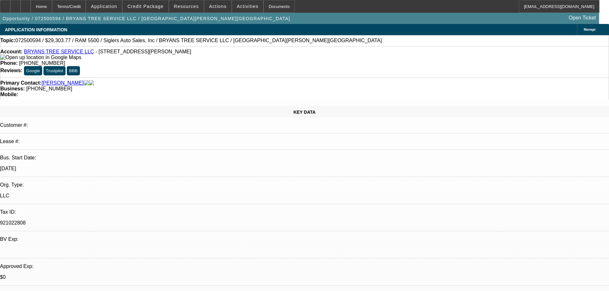
select select "0"
select select "2"
select select "0.1"
select select "4"
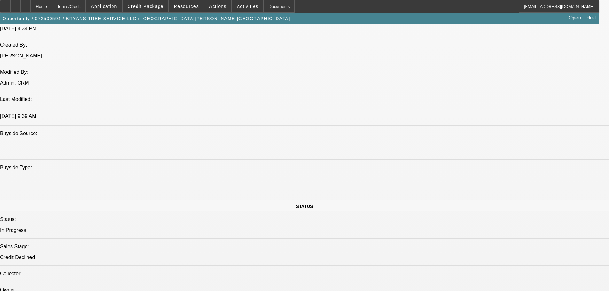
drag, startPoint x: 219, startPoint y: 221, endPoint x: 214, endPoint y: 244, distance: 23.0
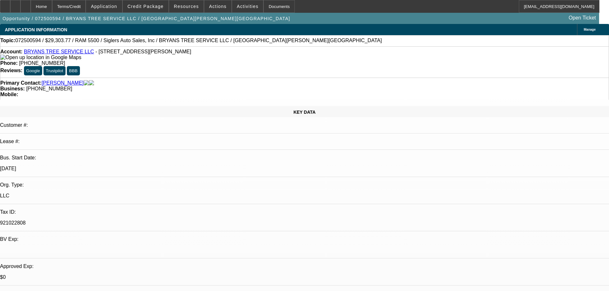
drag, startPoint x: 154, startPoint y: 252, endPoint x: 154, endPoint y: 117, distance: 134.9
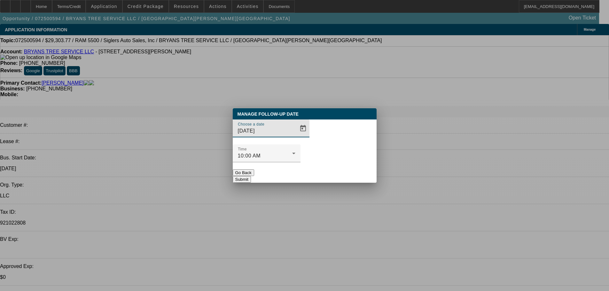
click at [391, 74] on div at bounding box center [304, 145] width 609 height 291
click at [254, 169] on button "Go Back" at bounding box center [243, 172] width 21 height 7
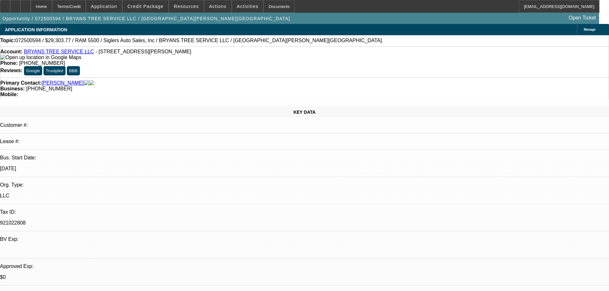
drag, startPoint x: 450, startPoint y: 236, endPoint x: 408, endPoint y: 214, distance: 46.9
copy div "8/12 called bryan, super adamant about wanting to build a relationship with bea…"
drag, startPoint x: 280, startPoint y: 170, endPoint x: 277, endPoint y: 172, distance: 4.2
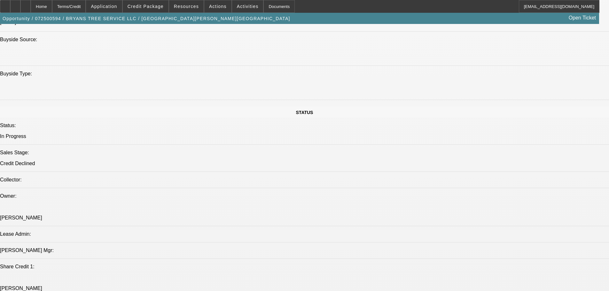
drag, startPoint x: 272, startPoint y: 225, endPoint x: 270, endPoint y: 235, distance: 9.8
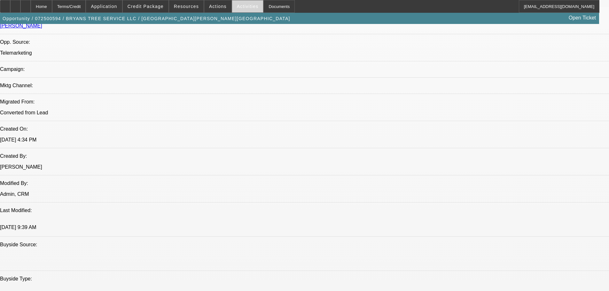
scroll to position [0, 0]
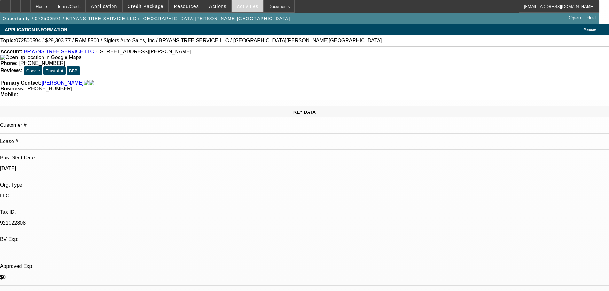
drag, startPoint x: 278, startPoint y: 161, endPoint x: 245, endPoint y: 0, distance: 164.9
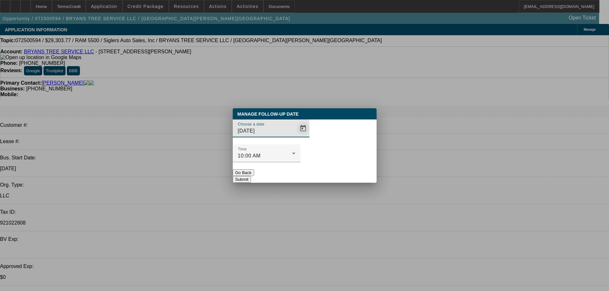
click at [295, 136] on span "Open calendar" at bounding box center [302, 128] width 15 height 15
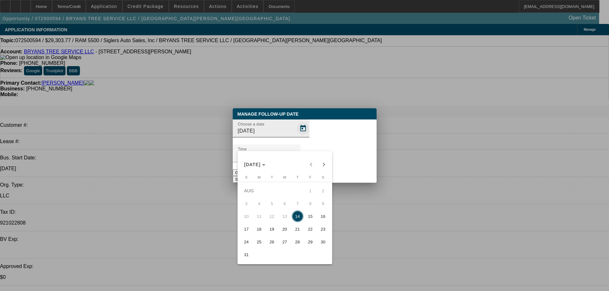
drag, startPoint x: 285, startPoint y: 138, endPoint x: 293, endPoint y: 149, distance: 12.6
click at [293, 150] on div at bounding box center [304, 145] width 609 height 291
click at [262, 231] on span "18" at bounding box center [260, 229] width 12 height 12
type input "8/18/2025"
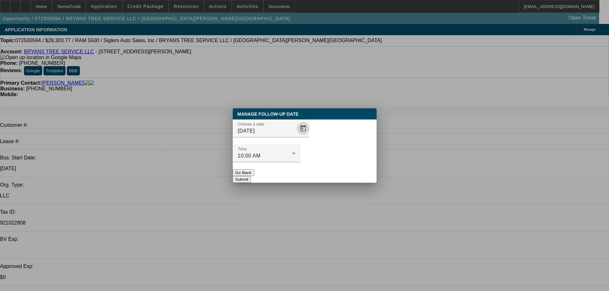
click at [251, 176] on button "Submit" at bounding box center [242, 179] width 18 height 7
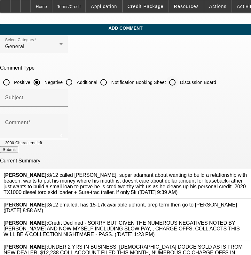
click at [178, 83] on input "Discussion Board" at bounding box center [172, 82] width 13 height 13
radio input "true"
click at [68, 113] on div at bounding box center [34, 110] width 68 height 7
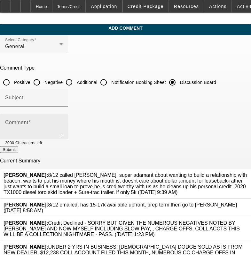
click at [63, 119] on div "Comment" at bounding box center [34, 127] width 58 height 26
paste textarea "8/12 called [PERSON_NAME], super adamant about wanting to build a relationship …"
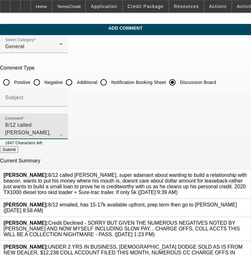
scroll to position [14, 0]
click at [247, 173] on icon at bounding box center [247, 173] width 0 height 0
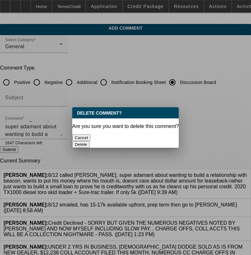
click at [90, 141] on button "Delete" at bounding box center [81, 144] width 18 height 7
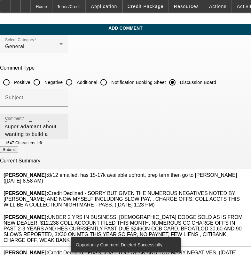
click at [63, 134] on textarea "8/12 called bryan, super adamant about wanting to build a relationship with bea…" at bounding box center [34, 128] width 58 height 15
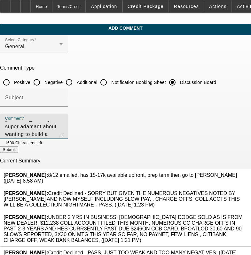
type textarea "8/12 called bryan, super adamant about wanting to build a relationship with bea…"
click at [18, 149] on button "Submit" at bounding box center [9, 149] width 18 height 7
radio input "true"
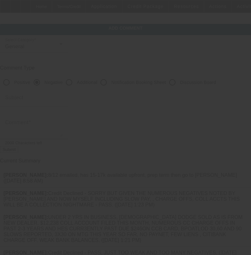
scroll to position [0, 0]
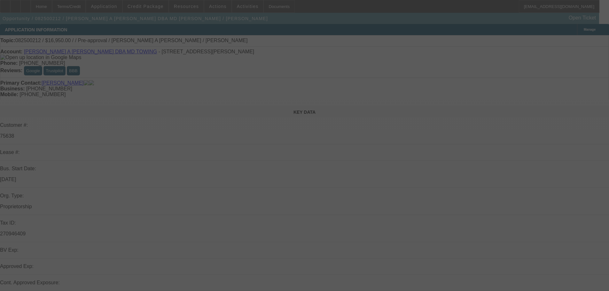
select select "0"
select select "2"
select select "0.1"
select select "4"
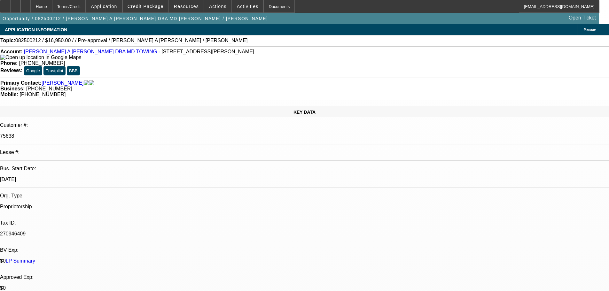
drag, startPoint x: 341, startPoint y: 184, endPoint x: 383, endPoint y: 143, distance: 59.0
drag, startPoint x: 290, startPoint y: 205, endPoint x: 255, endPoint y: 35, distance: 173.3
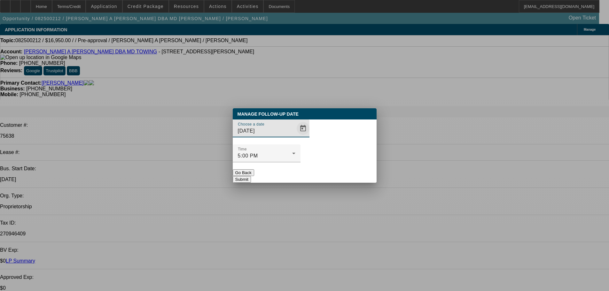
click at [295, 136] on span "Open calendar" at bounding box center [302, 128] width 15 height 15
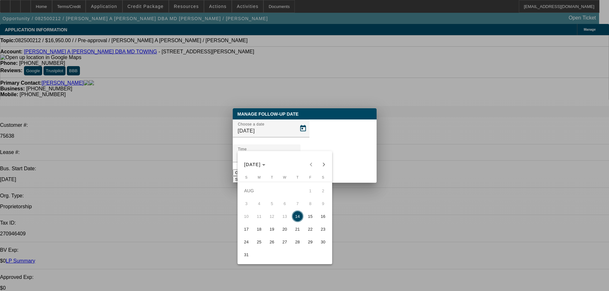
click at [308, 219] on span "15" at bounding box center [311, 217] width 12 height 12
type input "8/15/2025"
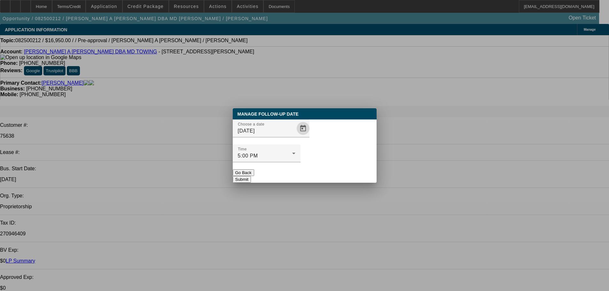
click at [251, 176] on button "Submit" at bounding box center [242, 179] width 18 height 7
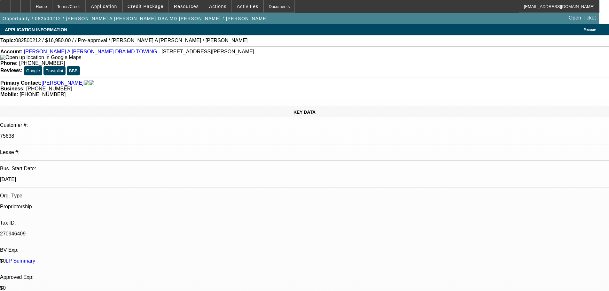
select select "0"
select select "2"
select select "0.1"
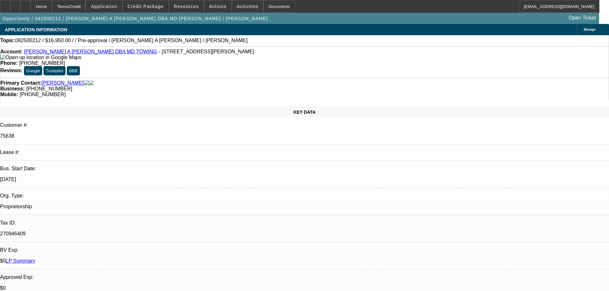
select select "4"
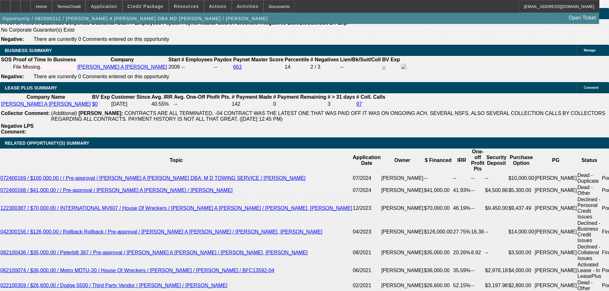
scroll to position [1055, 0]
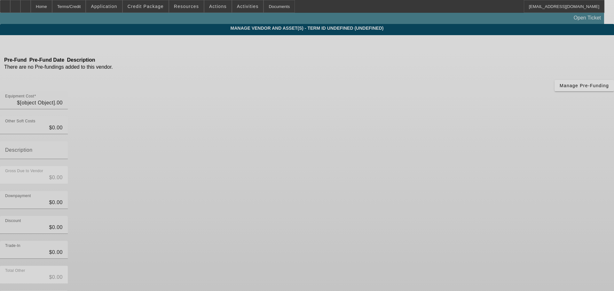
type input "$29,950.00"
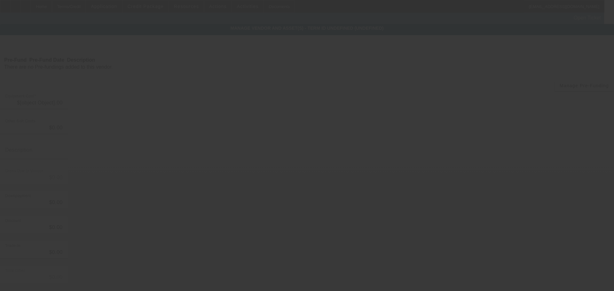
type input "$29,950.00"
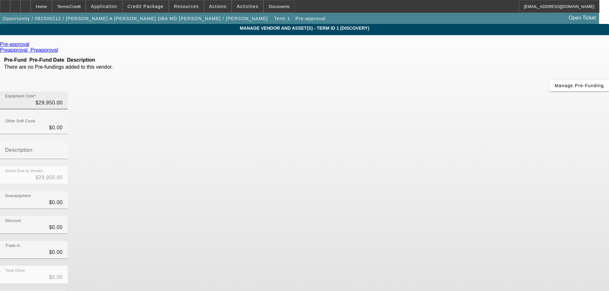
click at [63, 91] on div "Equipment Cost $29,950.00" at bounding box center [34, 100] width 58 height 18
type input "29950"
click at [63, 99] on input "29950" at bounding box center [34, 103] width 58 height 8
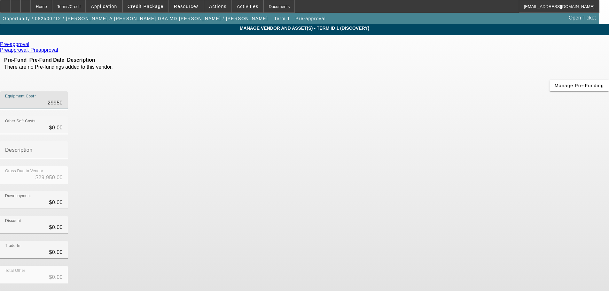
type input "$0.00"
type input "1"
type input "$1.00"
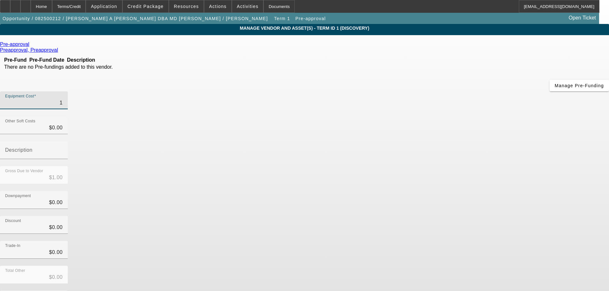
type input "11"
type input "$11.00"
type input "110"
type input "$110.00"
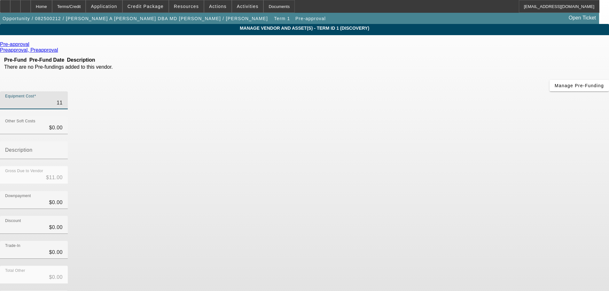
type input "$110.00"
type input "1100"
type input "$1,100.00"
type input "11000"
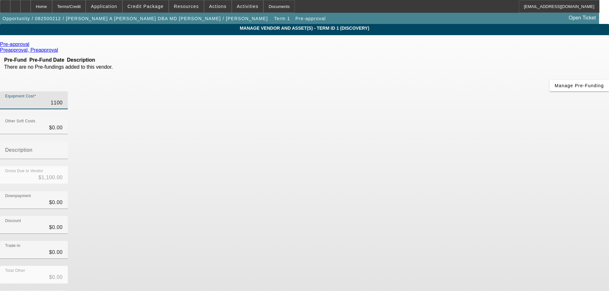
type input "$11,000.00"
type input "110000"
type input "$110,000.00"
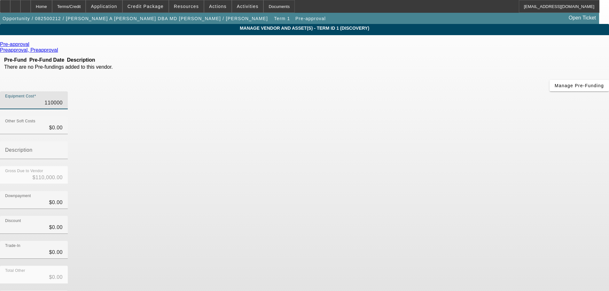
type input "$110,000.00"
click at [429, 191] on div "Downpayment $0.00" at bounding box center [304, 203] width 609 height 25
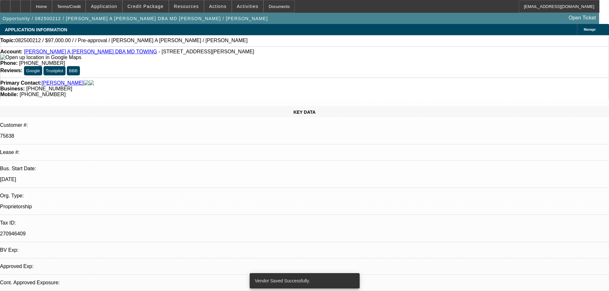
select select "0"
select select "2"
select select "0.1"
select select "4"
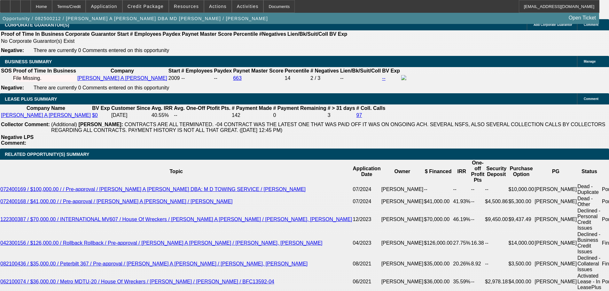
scroll to position [1052, 0]
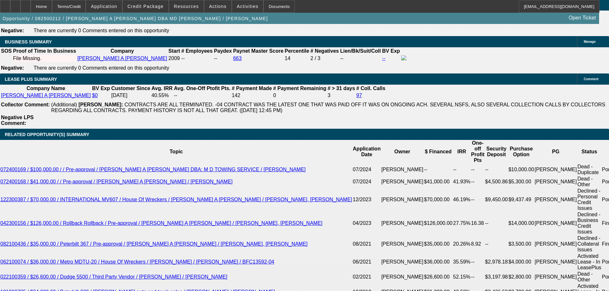
type input "13000"
type input "$30,000.00"
type input "UNKNOWN"
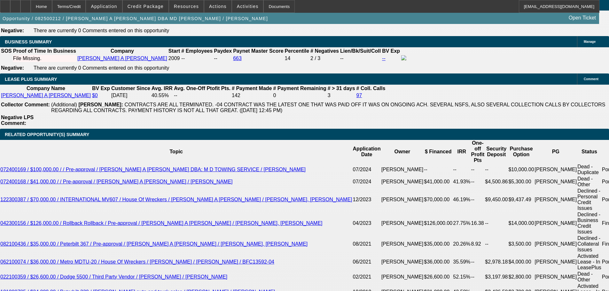
type input "$8,782.16"
type input "$4,391.08"
type input "4"
type input "$42,360.24"
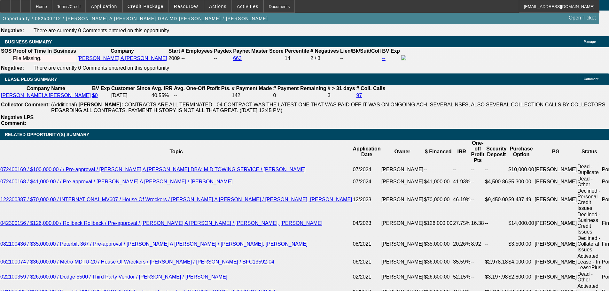
type input "$21,180.12"
type input "34"
type input "$6,868.76"
type input "$3,434.38"
type input "36"
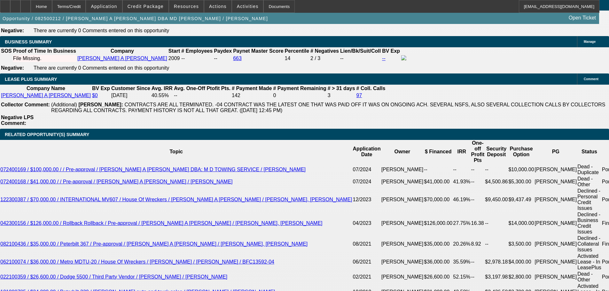
type input "$6,618.18"
type input "$3,309.09"
type input "$55,841.36"
type input "$27,920.68"
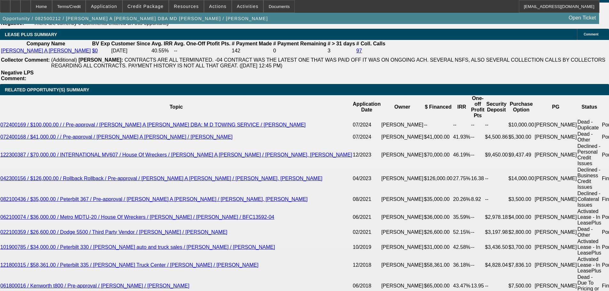
scroll to position [1148, 0]
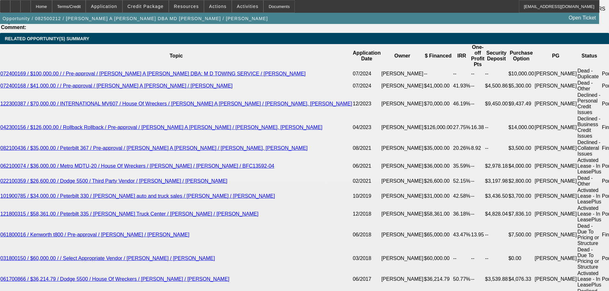
type input "6"
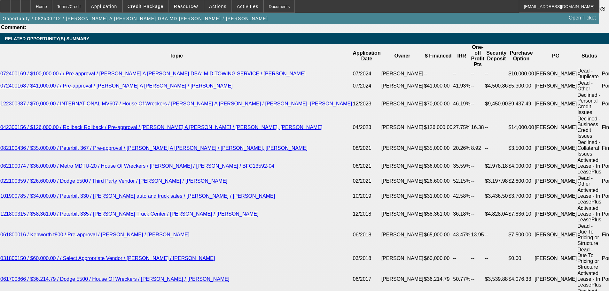
type input "$28,886.28"
type input "$14,443.14"
type input "36"
type input "$6,618.18"
type input "$3,309.09"
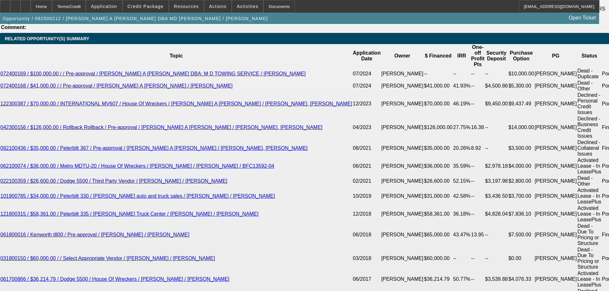
drag, startPoint x: 277, startPoint y: 147, endPoint x: 145, endPoint y: 102, distance: 140.3
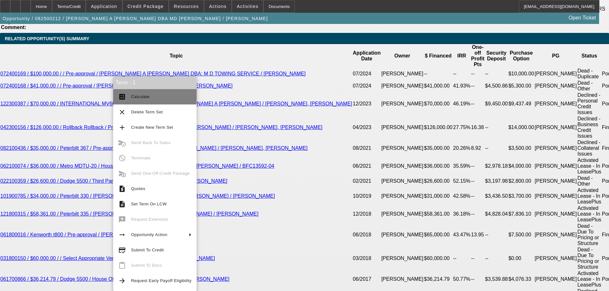
click at [168, 99] on span "Calculate" at bounding box center [161, 97] width 60 height 8
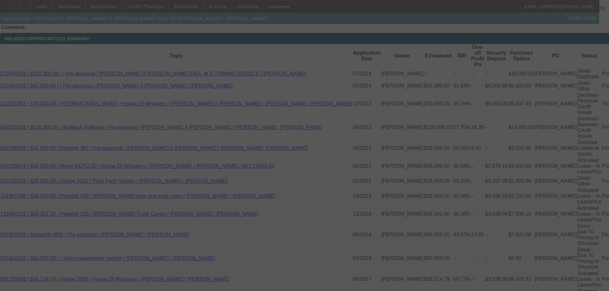
select select "0"
select select "2"
select select "0.1"
select select "4"
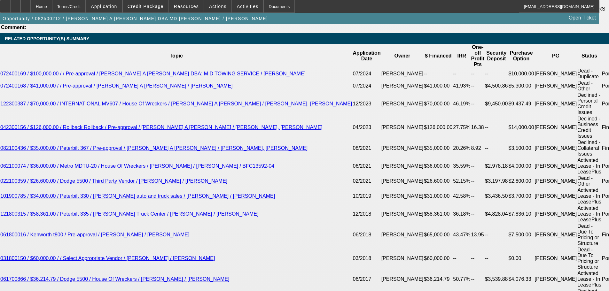
type input "$33,000.00"
type input "UNKNOWN"
type input "$6,370.00"
type input "$3,185.00"
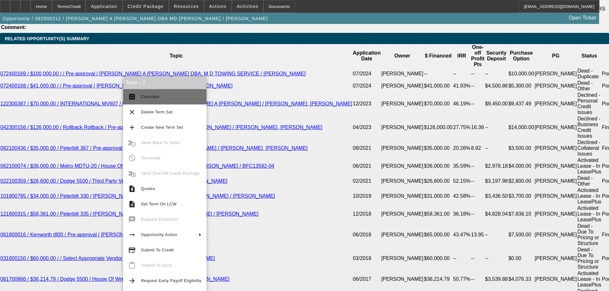
click at [184, 100] on span "Calculate" at bounding box center [171, 97] width 60 height 8
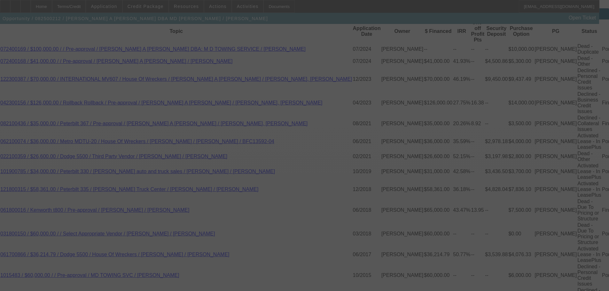
scroll to position [1244, 0]
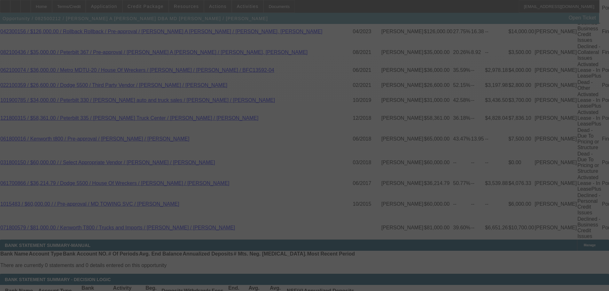
select select "0"
select select "2"
select select "0.1"
select select "4"
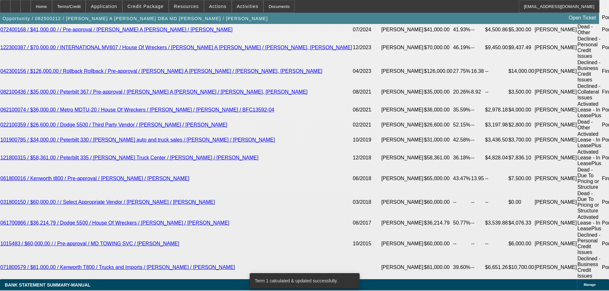
drag, startPoint x: 288, startPoint y: 103, endPoint x: 288, endPoint y: 99, distance: 4.2
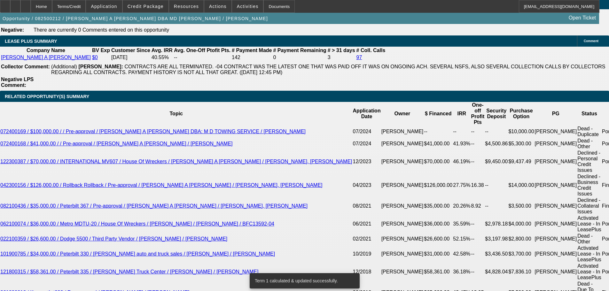
drag, startPoint x: 297, startPoint y: 102, endPoint x: 295, endPoint y: 97, distance: 4.9
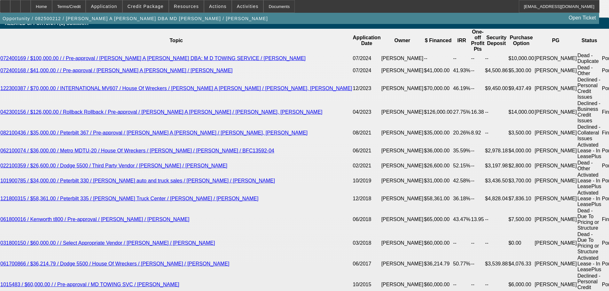
scroll to position [1203, 0]
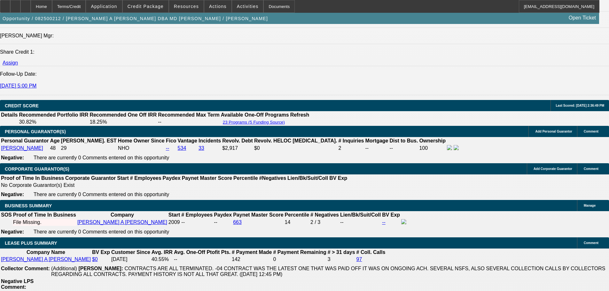
drag, startPoint x: 315, startPoint y: 234, endPoint x: 282, endPoint y: 158, distance: 82.3
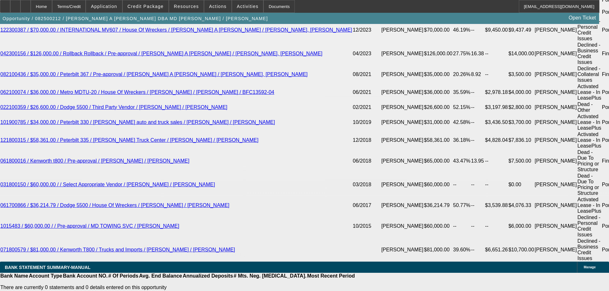
scroll to position [1129, 0]
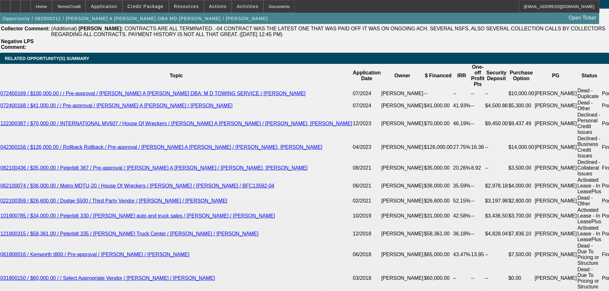
drag, startPoint x: 122, startPoint y: 147, endPoint x: 125, endPoint y: 149, distance: 3.9
type input "$35,000.00"
type input "UNKNOWN"
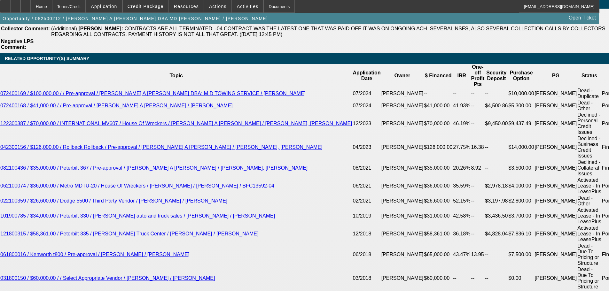
type input "$6,204.54"
type input "$3,102.27"
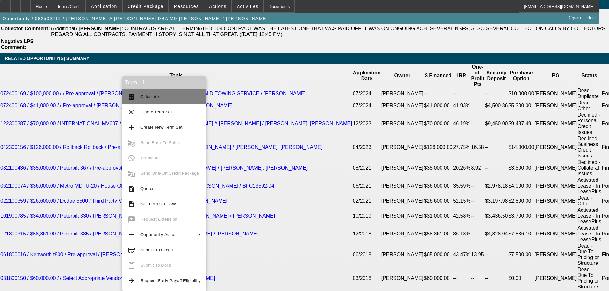
click at [165, 93] on span "Calculate" at bounding box center [170, 97] width 60 height 8
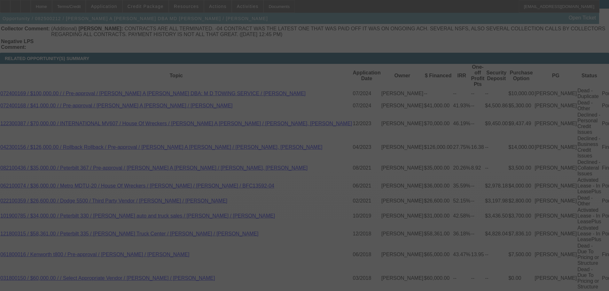
select select "0"
select select "2"
select select "0.1"
select select "4"
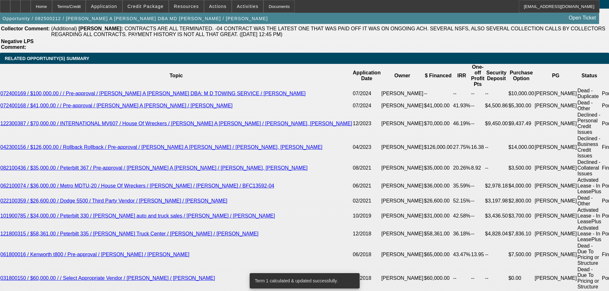
radio input "true"
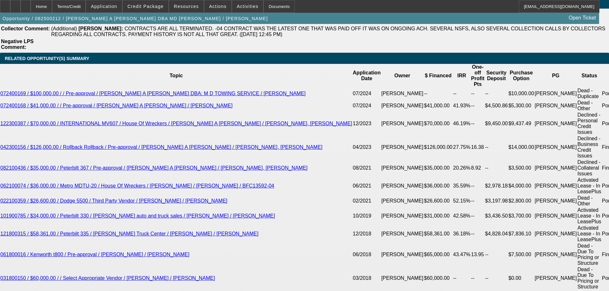
paste textarea "https://www.truckpaper.com/listing/for-sale/247439299/2011-kenworth-t370-wrecke…"
type textarea "https://www.truckpaper.com/listing/for-sale/247439299/2011-kenworth-t370-wrecke…"
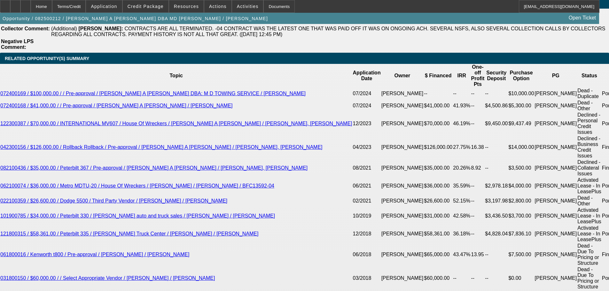
radio input "true"
type input "$40,000.00"
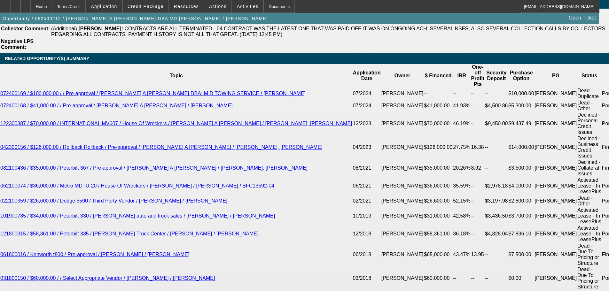
type input "UNKNOWN"
type input "$5,790.90"
type input "$2,895.45"
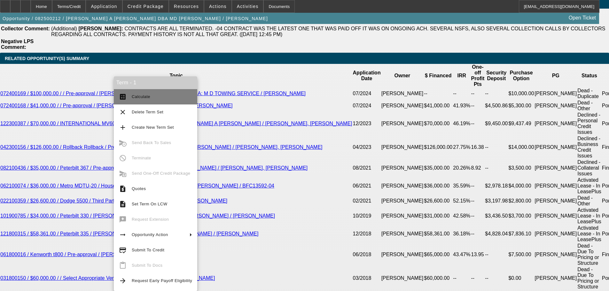
click at [160, 98] on span "Calculate" at bounding box center [162, 97] width 60 height 8
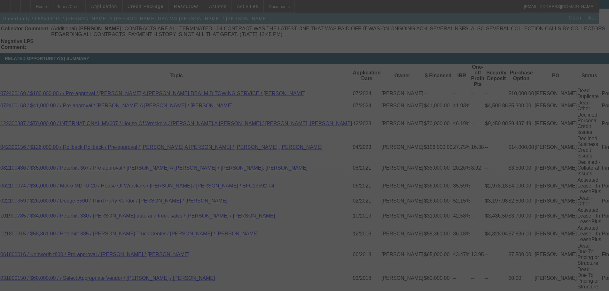
scroll to position [1224, 0]
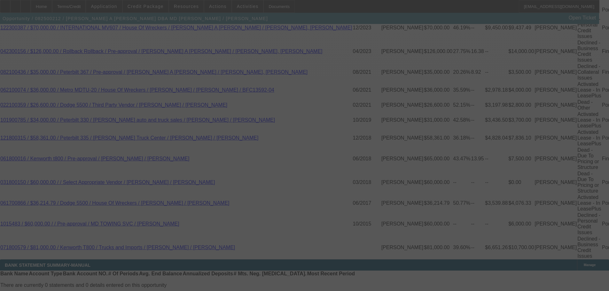
select select "0"
select select "2"
select select "0.1"
select select "4"
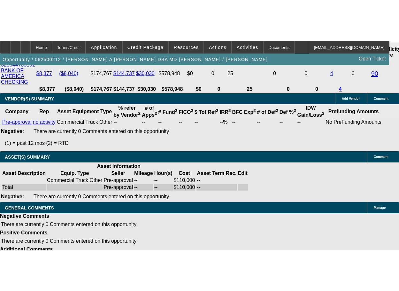
scroll to position [1637, 0]
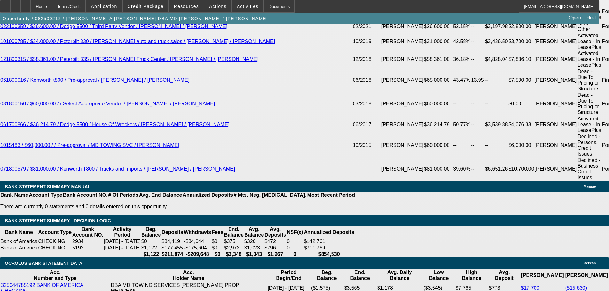
drag, startPoint x: 287, startPoint y: 189, endPoint x: 217, endPoint y: 129, distance: 92.5
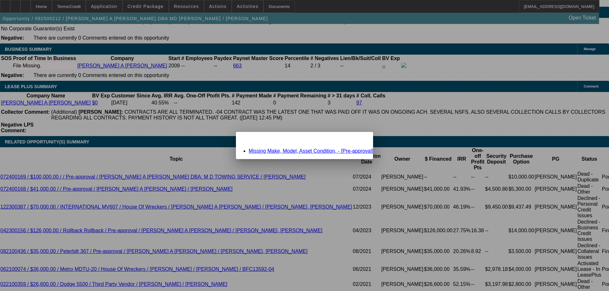
scroll to position [0, 0]
click at [360, 139] on div "Close" at bounding box center [366, 135] width 14 height 7
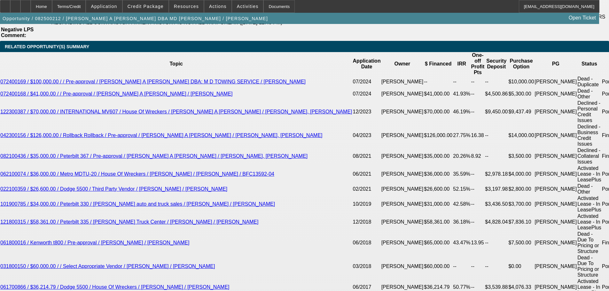
scroll to position [1205, 0]
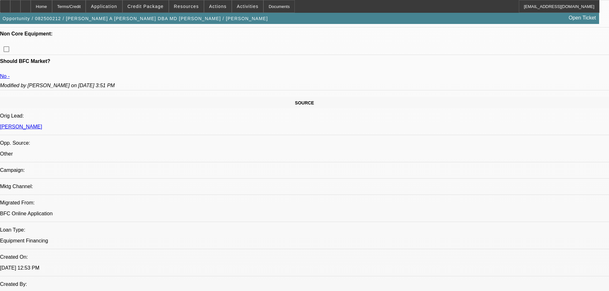
drag, startPoint x: 292, startPoint y: 173, endPoint x: 285, endPoint y: 73, distance: 101.0
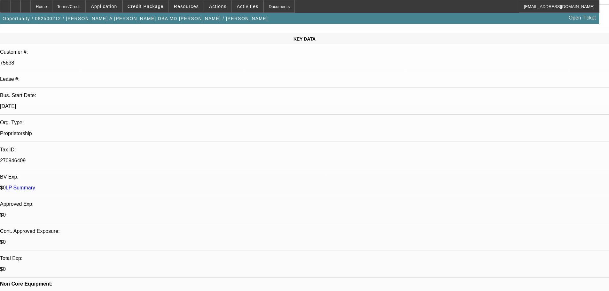
scroll to position [6, 0]
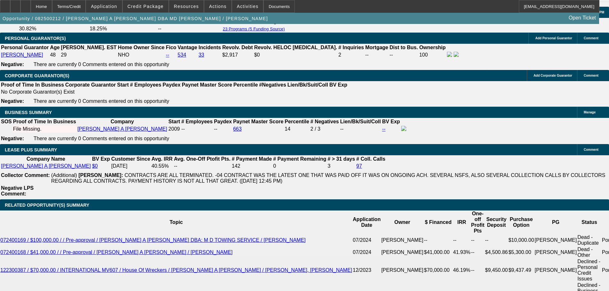
drag, startPoint x: 306, startPoint y: 131, endPoint x: 303, endPoint y: 226, distance: 95.3
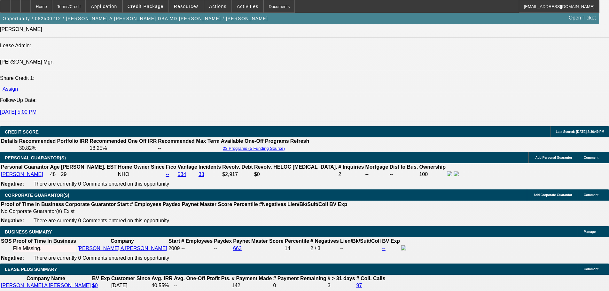
scroll to position [861, 0]
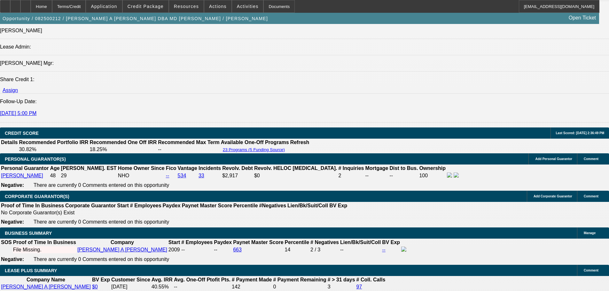
drag, startPoint x: 468, startPoint y: 53, endPoint x: 462, endPoint y: 59, distance: 8.6
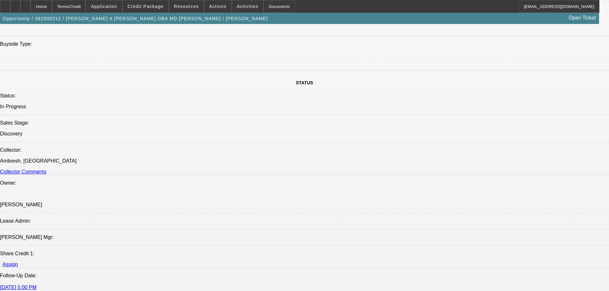
scroll to position [0, 0]
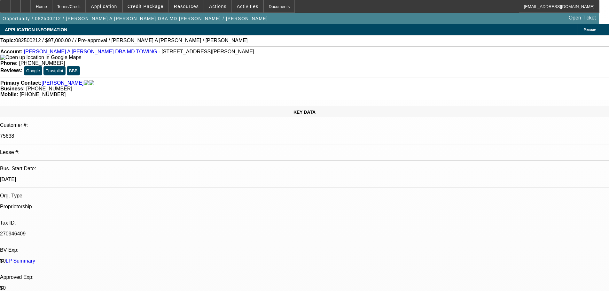
drag, startPoint x: 229, startPoint y: 234, endPoint x: 226, endPoint y: 129, distance: 105.5
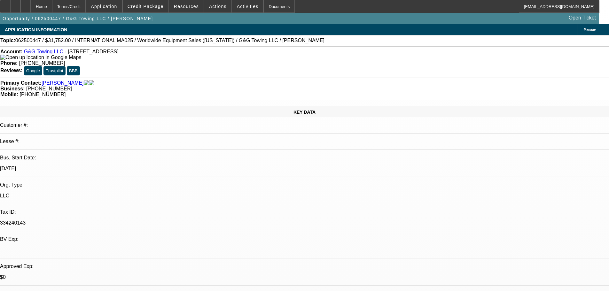
select select "0"
select select "2"
select select "0.1"
select select "4"
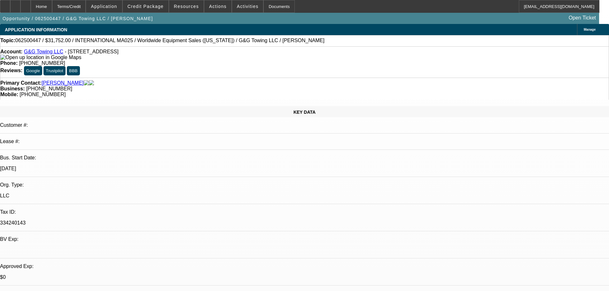
select select "0"
select select "2"
select select "0.1"
select select "4"
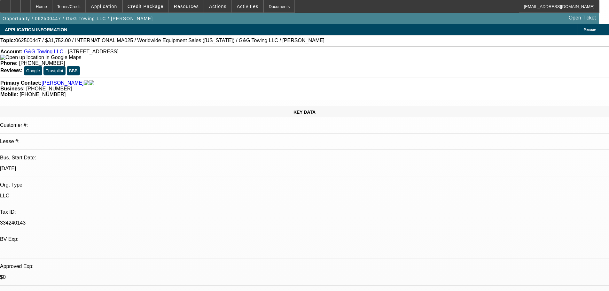
select select "0"
select select "2"
select select "0.1"
select select "4"
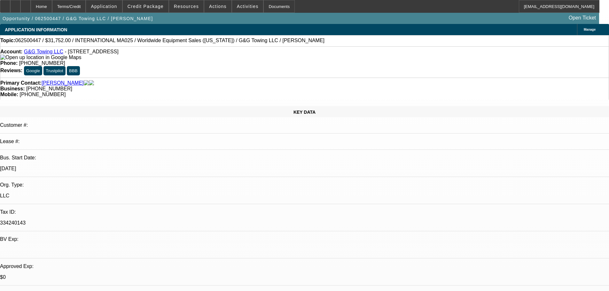
select select "0"
select select "2"
select select "0.1"
select select "4"
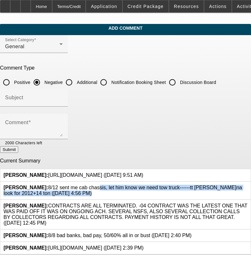
drag, startPoint x: 42, startPoint y: 195, endPoint x: 47, endPoint y: 191, distance: 6.8
click at [47, 191] on span "[PERSON_NAME]: 8/12 sent me cab chassis, let him know we need tow truck------tt…" at bounding box center [123, 190] width 238 height 11
copy span "8/12 sent me cab chassis, let him know we need tow truck------tt [PERSON_NAME]n…"
click at [247, 185] on icon at bounding box center [247, 185] width 0 height 0
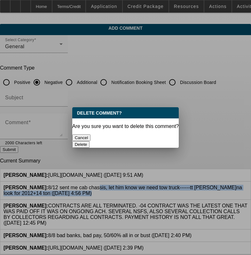
click at [90, 141] on button "Delete" at bounding box center [81, 144] width 18 height 7
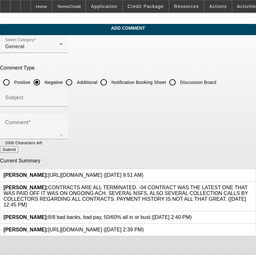
click at [179, 83] on input "Discussion Board" at bounding box center [172, 82] width 13 height 13
radio input "true"
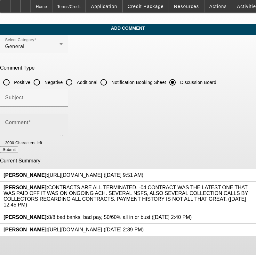
click at [63, 133] on textarea "Comment" at bounding box center [34, 128] width 58 height 15
paste textarea "8/12 sent me cab chassis, let him know we need tow truck------tt marco gonna lo…"
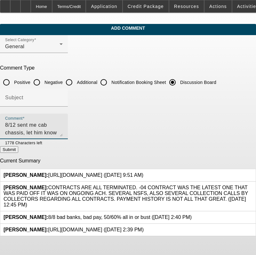
type textarea "8/12 sent me cab chassis, let him know we need tow truck------tt marco gonna lo…"
click at [18, 153] on button "Submit" at bounding box center [9, 149] width 18 height 7
radio input "true"
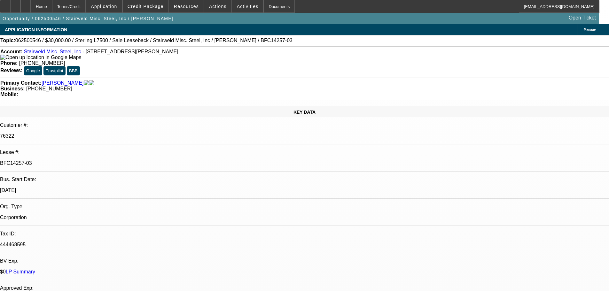
select select "0"
select select "2"
select select "0"
select select "6"
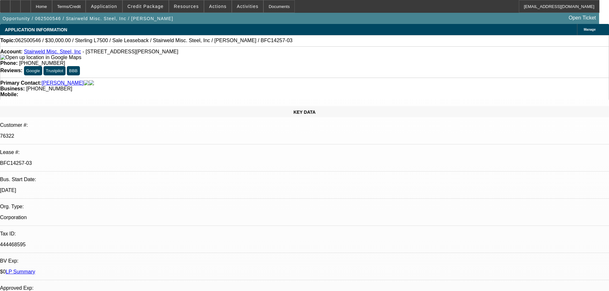
select select "0"
select select "2"
select select "0"
select select "6"
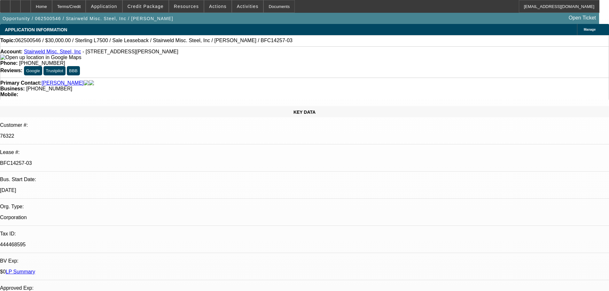
select select "0"
select select "2"
select select "0"
select select "6"
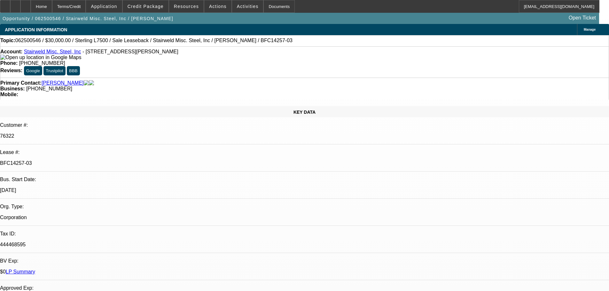
select select "0"
select select "2"
select select "0"
select select "6"
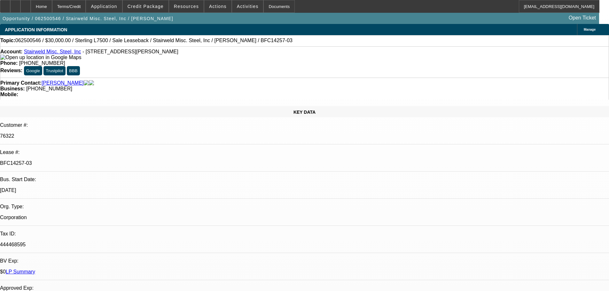
scroll to position [83, 0]
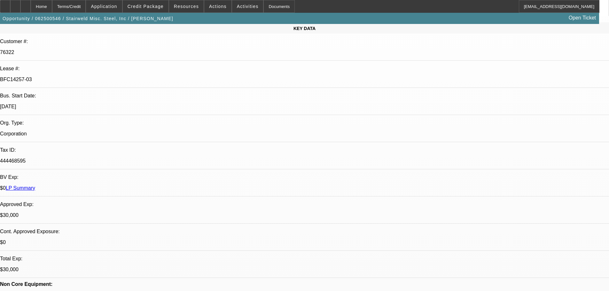
scroll to position [128, 0]
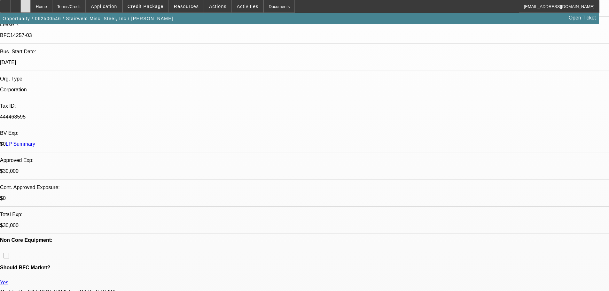
click at [26, 4] on icon at bounding box center [26, 4] width 0 height 0
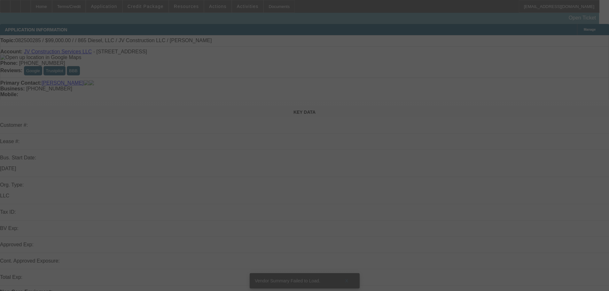
select select "0"
select select "2"
select select "0.1"
select select "4"
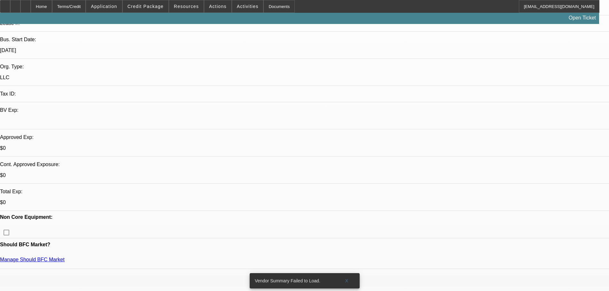
drag, startPoint x: 139, startPoint y: 91, endPoint x: 154, endPoint y: 179, distance: 88.6
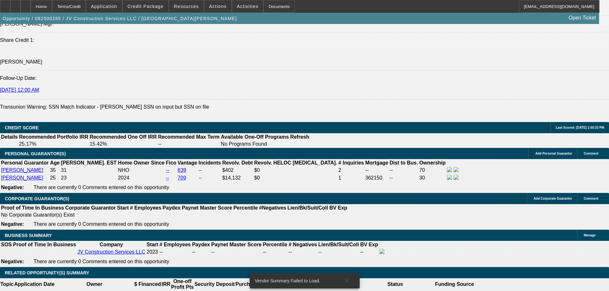
scroll to position [812, 0]
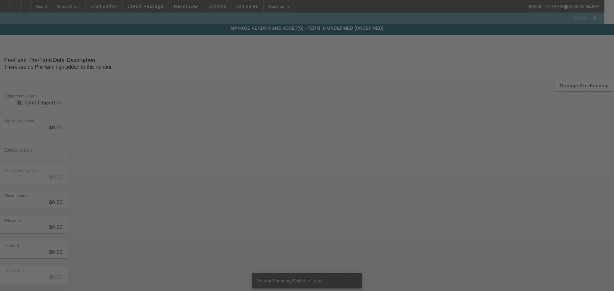
type input "$99,000.00"
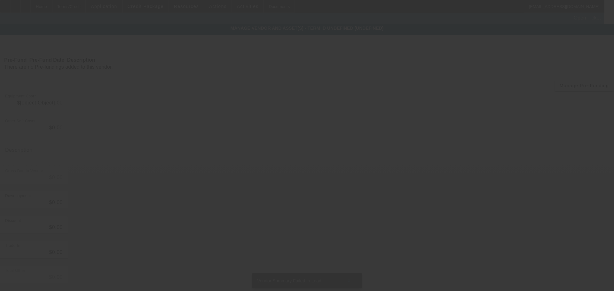
type input "$99,000.00"
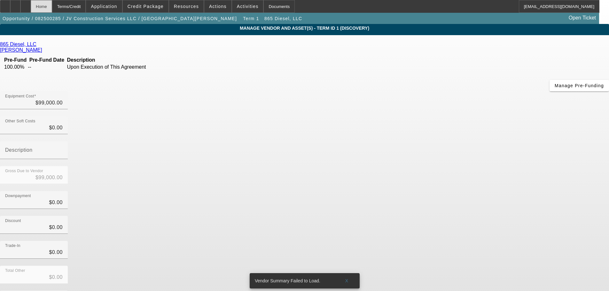
click at [52, 3] on div "Home" at bounding box center [41, 6] width 21 height 13
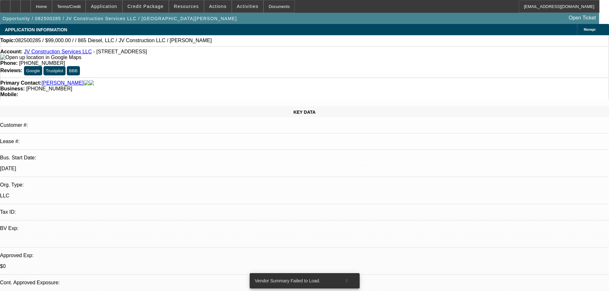
select select "0"
select select "2"
select select "0.1"
select select "4"
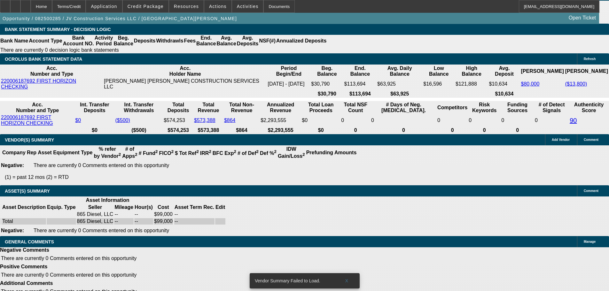
drag, startPoint x: 219, startPoint y: 193, endPoint x: 229, endPoint y: 271, distance: 78.6
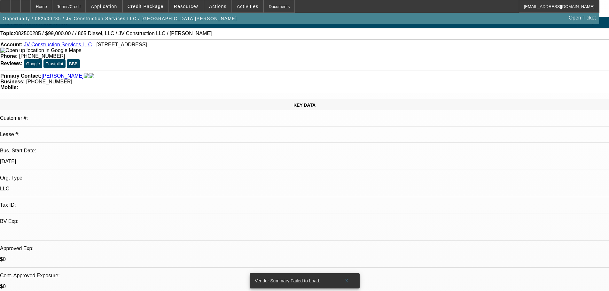
drag, startPoint x: 240, startPoint y: 70, endPoint x: 230, endPoint y: -38, distance: 108.5
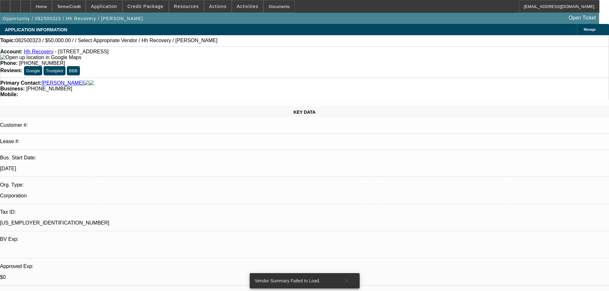
select select "0"
select select "2"
select select "0.1"
select select "4"
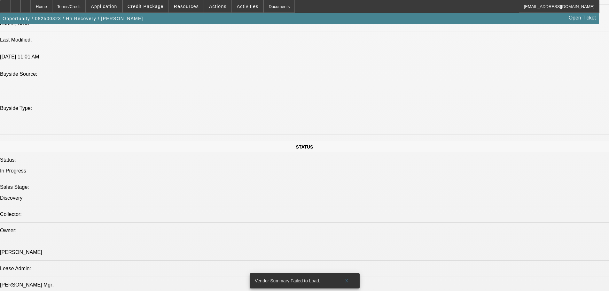
scroll to position [575, 0]
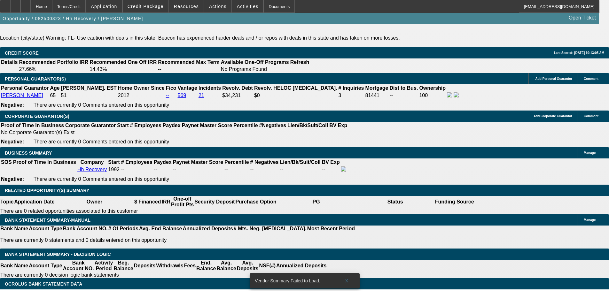
scroll to position [927, 0]
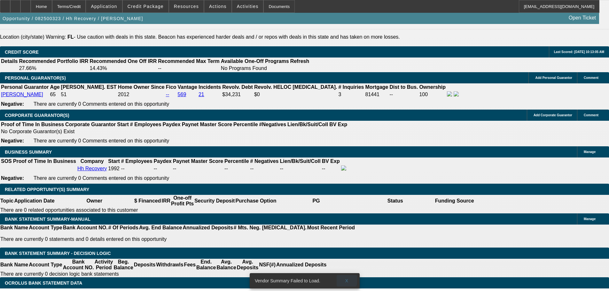
click at [344, 276] on span at bounding box center [347, 280] width 20 height 15
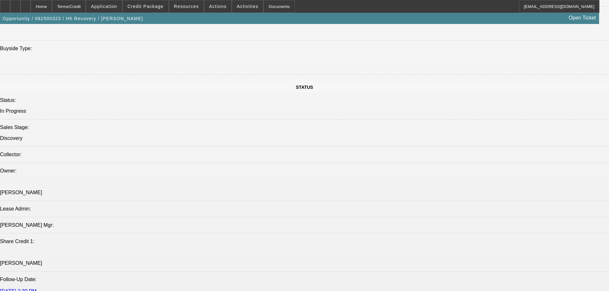
scroll to position [0, 0]
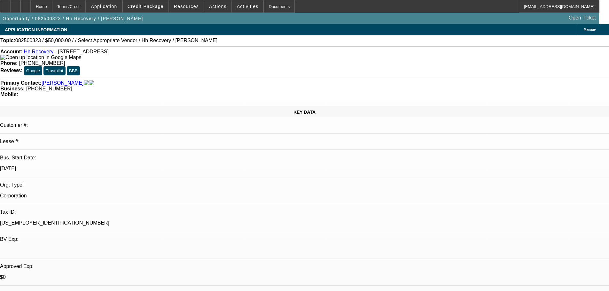
drag, startPoint x: 333, startPoint y: 178, endPoint x: 307, endPoint y: 49, distance: 131.5
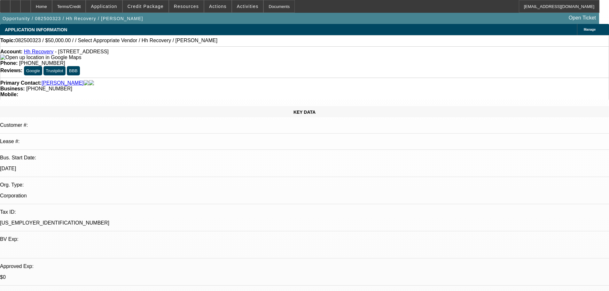
drag, startPoint x: 502, startPoint y: 57, endPoint x: 494, endPoint y: 64, distance: 10.4
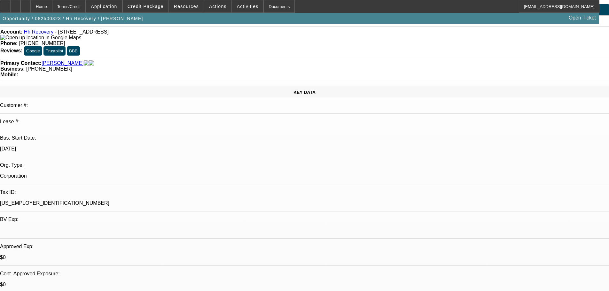
drag, startPoint x: 252, startPoint y: 114, endPoint x: 259, endPoint y: 133, distance: 19.5
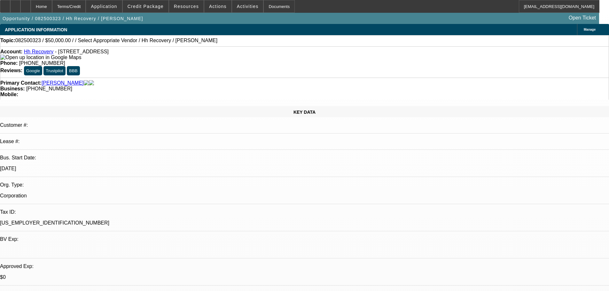
drag, startPoint x: 258, startPoint y: 146, endPoint x: 275, endPoint y: 63, distance: 84.8
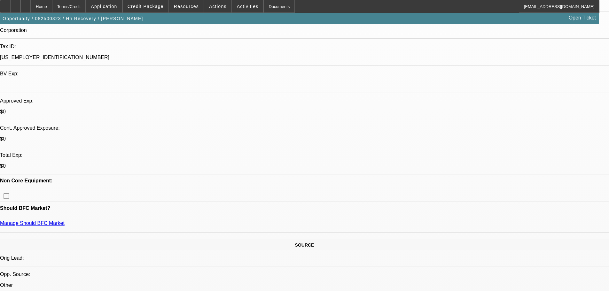
scroll to position [96, 0]
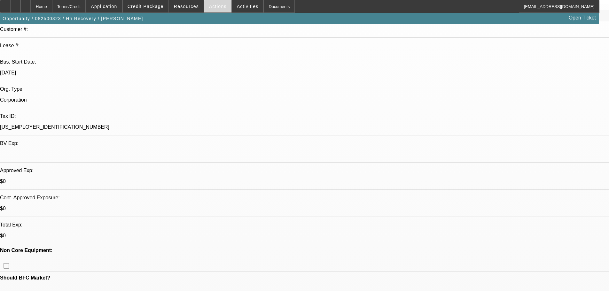
click at [219, 9] on span at bounding box center [217, 6] width 27 height 15
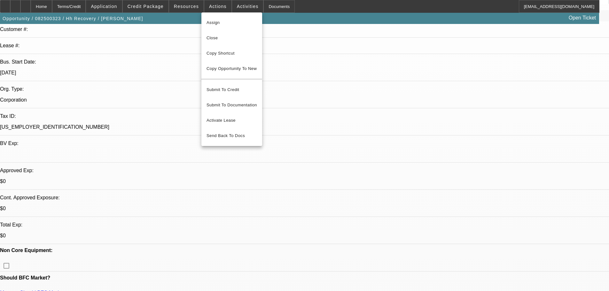
click at [376, 102] on div at bounding box center [304, 145] width 609 height 291
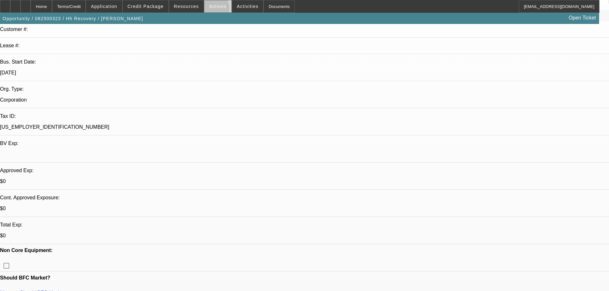
click at [207, 11] on span at bounding box center [217, 6] width 27 height 15
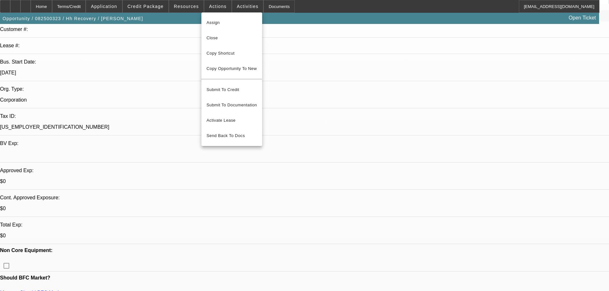
click at [345, 93] on div at bounding box center [304, 145] width 609 height 291
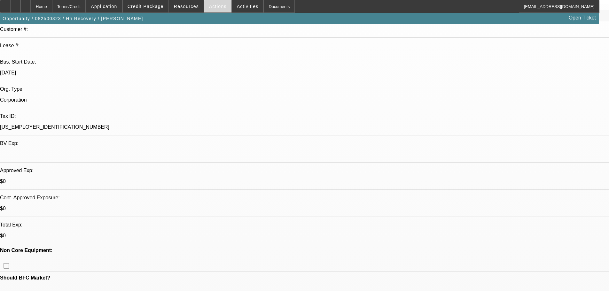
click at [212, 7] on span "Actions" at bounding box center [218, 6] width 18 height 5
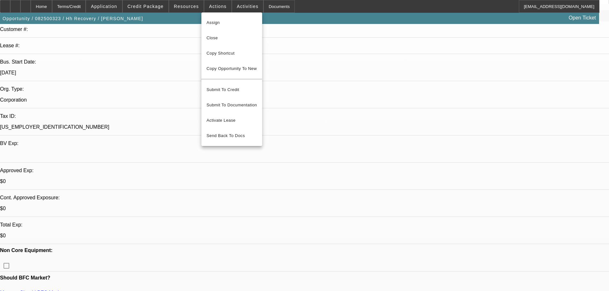
click at [363, 87] on div at bounding box center [304, 145] width 609 height 291
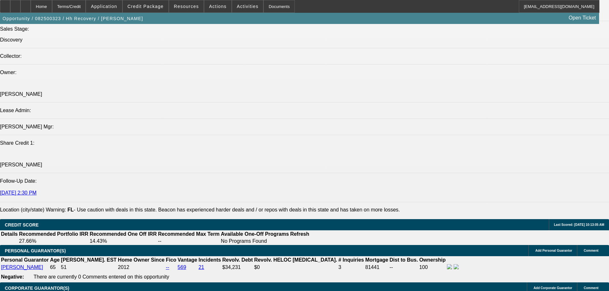
scroll to position [799, 0]
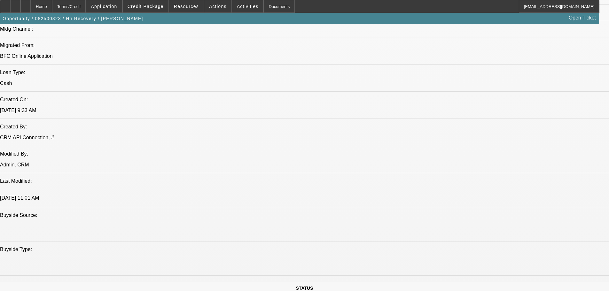
scroll to position [0, 0]
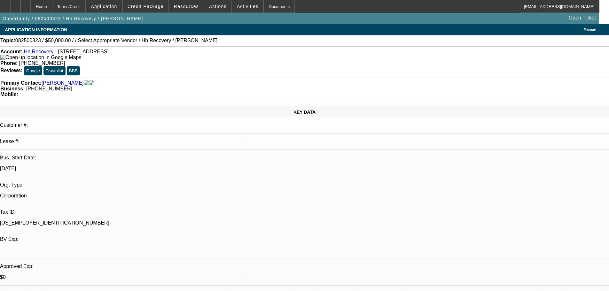
drag, startPoint x: 253, startPoint y: 156, endPoint x: 232, endPoint y: 16, distance: 141.6
click at [223, 7] on span at bounding box center [217, 6] width 27 height 15
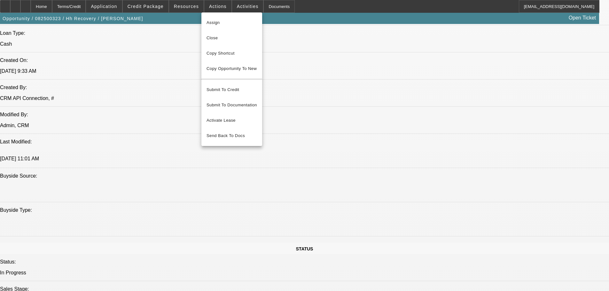
scroll to position [543, 0]
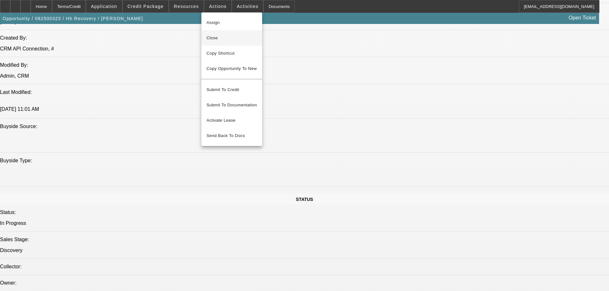
click at [238, 43] on button "Close" at bounding box center [231, 37] width 61 height 15
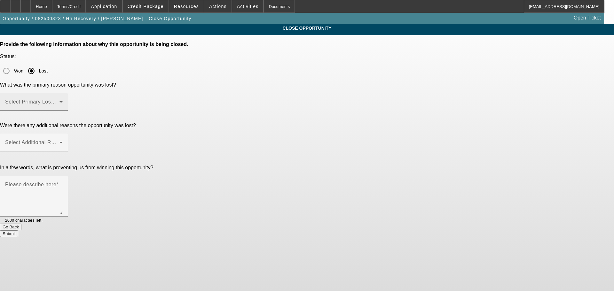
click at [59, 101] on span at bounding box center [32, 105] width 54 height 8
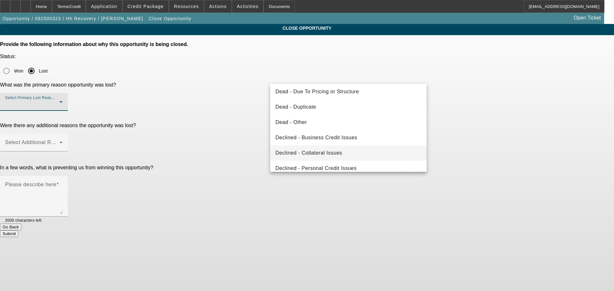
scroll to position [86, 0]
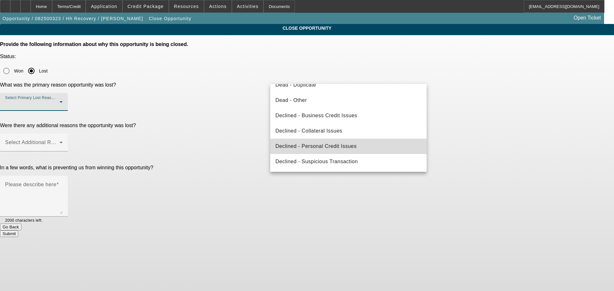
click at [374, 148] on mat-option "Declined - Personal Credit Issues" at bounding box center [348, 146] width 156 height 15
drag, startPoint x: 495, startPoint y: 107, endPoint x: 490, endPoint y: 106, distance: 5.4
click at [494, 106] on app-close-opportunity "CLOSE OPPORTUNITY Provide the following information about why this opportunity …" at bounding box center [307, 130] width 614 height 213
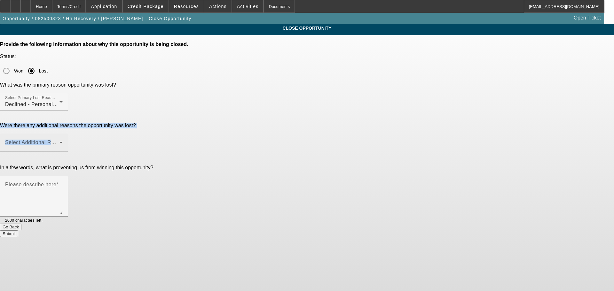
click at [59, 141] on span at bounding box center [32, 145] width 54 height 8
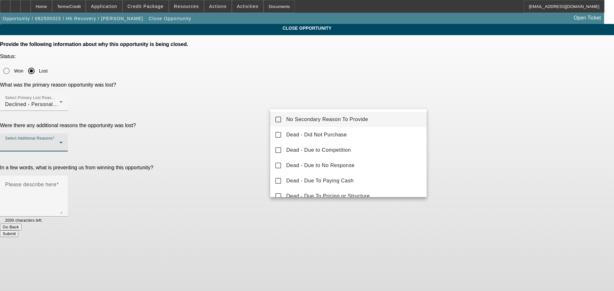
drag, startPoint x: 370, startPoint y: 121, endPoint x: 470, endPoint y: 121, distance: 100.1
click at [370, 121] on mat-option "No Secondary Reason To Provide" at bounding box center [348, 119] width 156 height 15
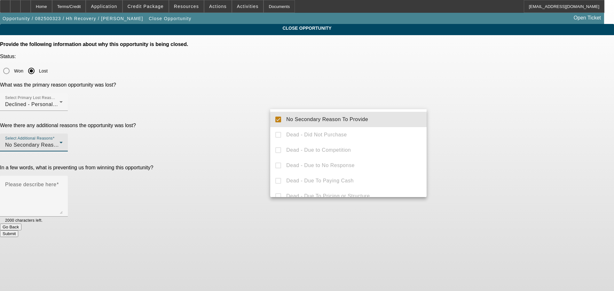
click at [470, 121] on div at bounding box center [307, 145] width 614 height 291
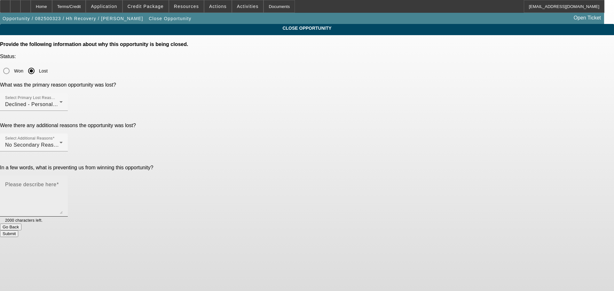
click at [63, 184] on textarea "Please describe here" at bounding box center [34, 199] width 58 height 31
type textarea "not enough revenue for amount requested, also poor personal cred"
click at [352, 231] on div "Submit" at bounding box center [307, 234] width 614 height 7
click at [18, 231] on button "Submit" at bounding box center [9, 234] width 18 height 7
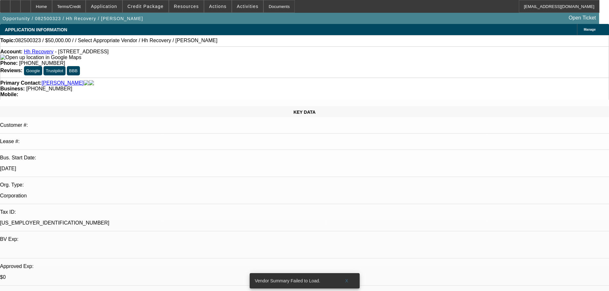
select select "0"
select select "2"
select select "0.1"
select select "4"
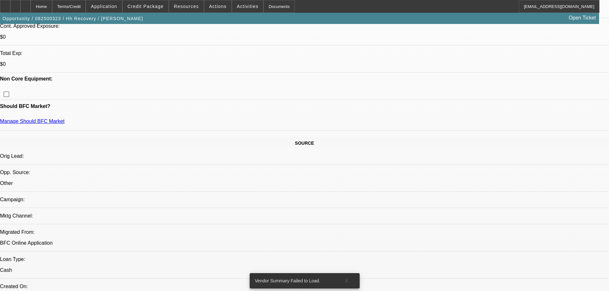
drag, startPoint x: 313, startPoint y: 276, endPoint x: 322, endPoint y: 251, distance: 25.9
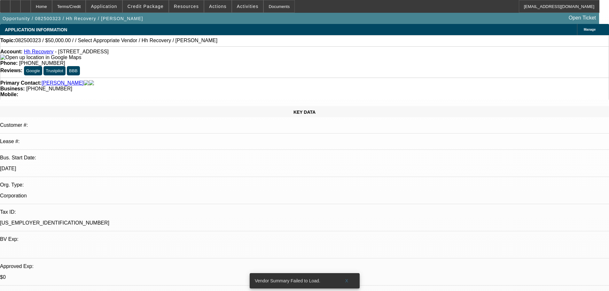
drag, startPoint x: 286, startPoint y: 84, endPoint x: 285, endPoint y: 69, distance: 14.5
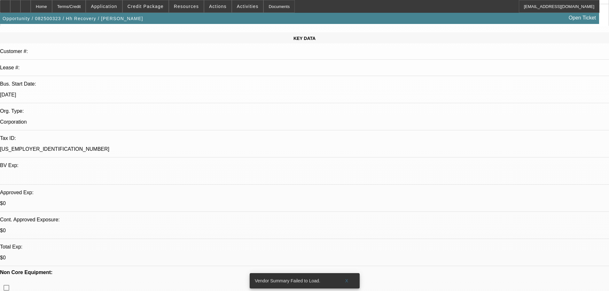
scroll to position [160, 0]
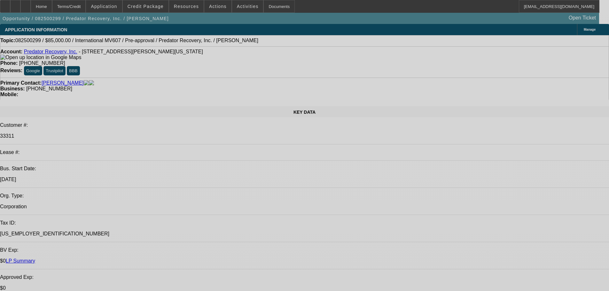
select select "0"
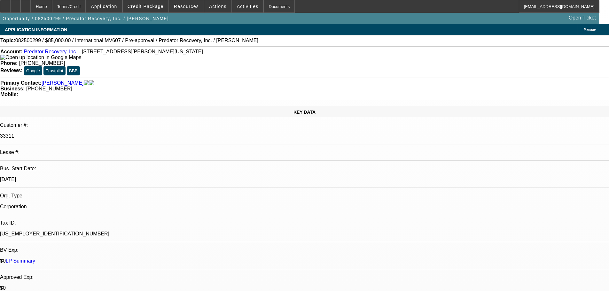
select select "2"
select select "0.1"
select select "4"
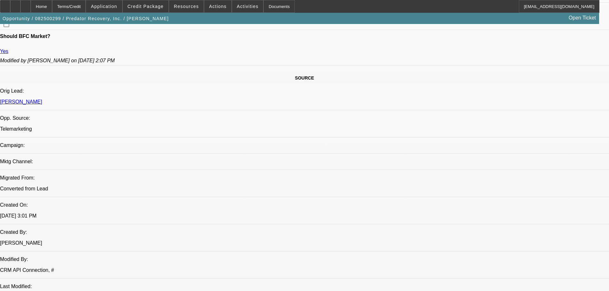
scroll to position [256, 0]
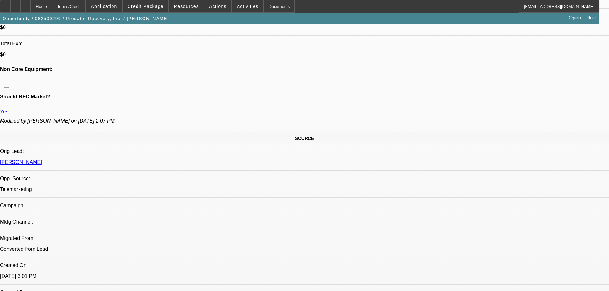
scroll to position [352, 0]
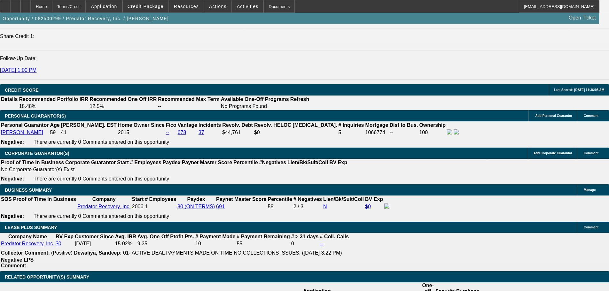
drag, startPoint x: 203, startPoint y: 126, endPoint x: 213, endPoint y: 205, distance: 79.4
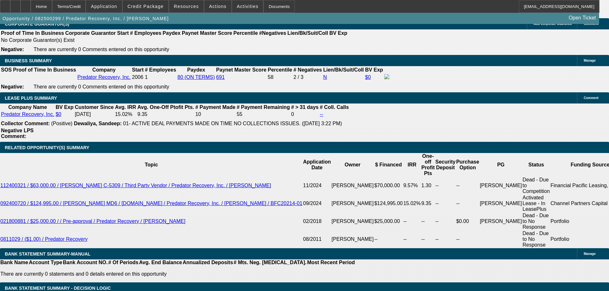
scroll to position [968, 0]
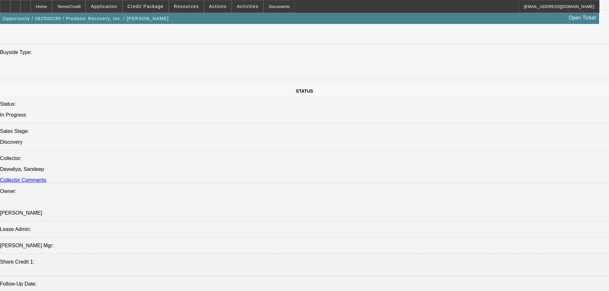
scroll to position [0, 0]
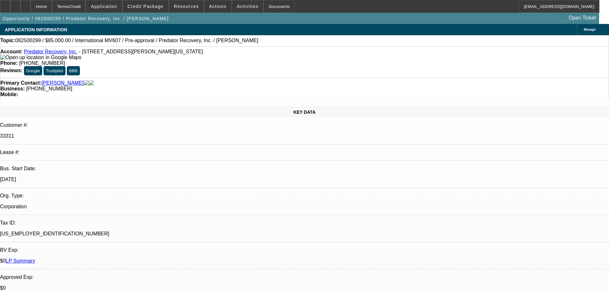
drag, startPoint x: 273, startPoint y: 245, endPoint x: 265, endPoint y: 71, distance: 173.8
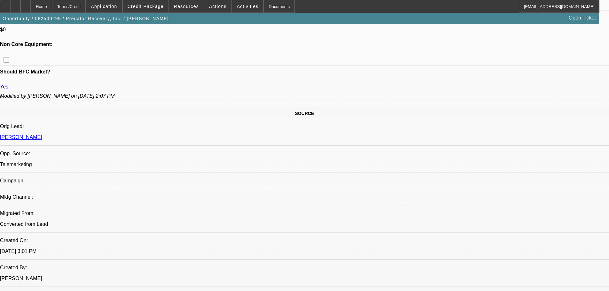
scroll to position [352, 0]
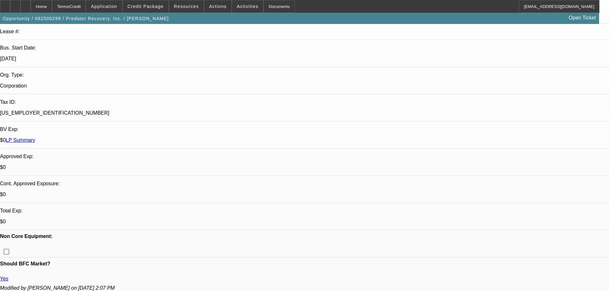
scroll to position [0, 0]
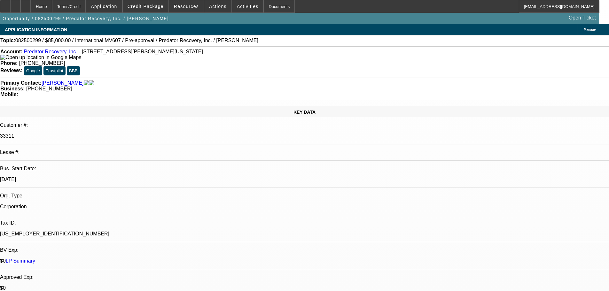
drag, startPoint x: 391, startPoint y: 144, endPoint x: 382, endPoint y: 59, distance: 86.1
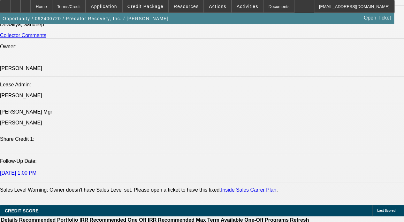
select select "0"
select select "6"
select select "0"
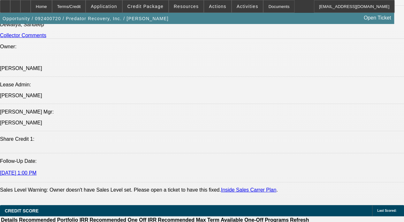
select select "0"
select select "6"
select select "0"
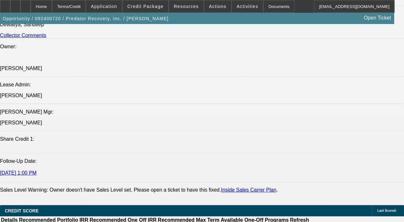
select select "2"
select select "0"
select select "6"
select select "0"
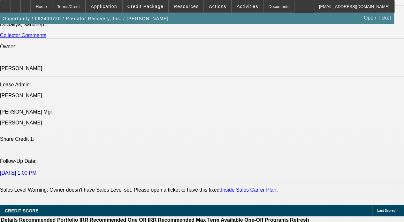
select select "3"
select select "0"
select select "6"
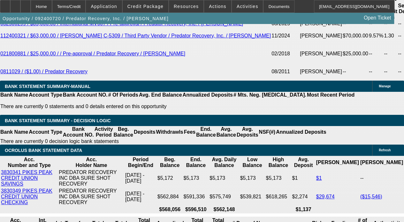
drag, startPoint x: 167, startPoint y: 70, endPoint x: 179, endPoint y: 138, distance: 68.6
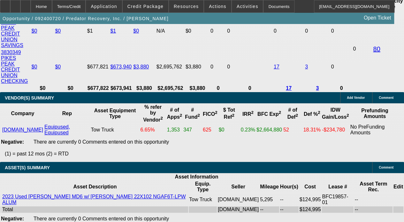
scroll to position [1443, 0]
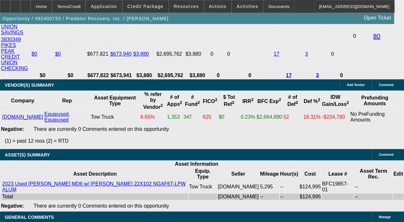
drag, startPoint x: 269, startPoint y: 89, endPoint x: 271, endPoint y: 110, distance: 21.6
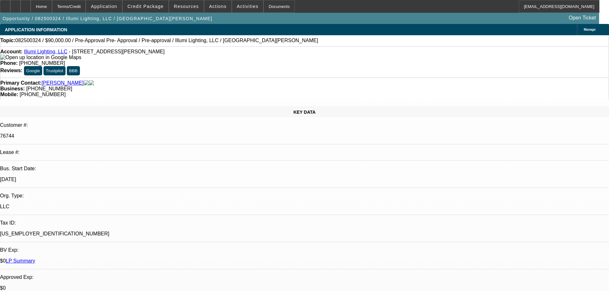
select select "0"
select select "3"
select select "0"
select select "6"
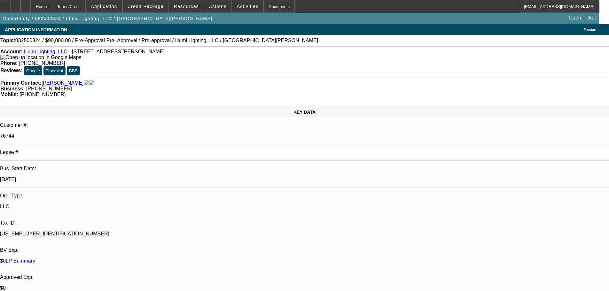
select select "0"
select select "3"
select select "0"
select select "6"
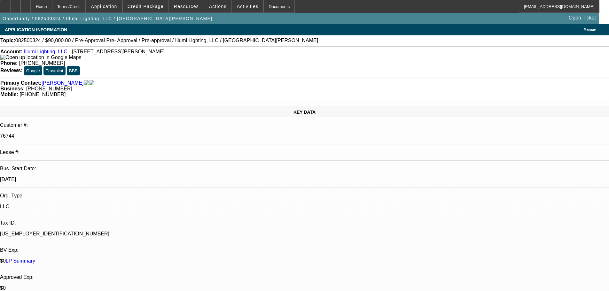
drag, startPoint x: 545, startPoint y: 56, endPoint x: 220, endPoint y: 116, distance: 330.4
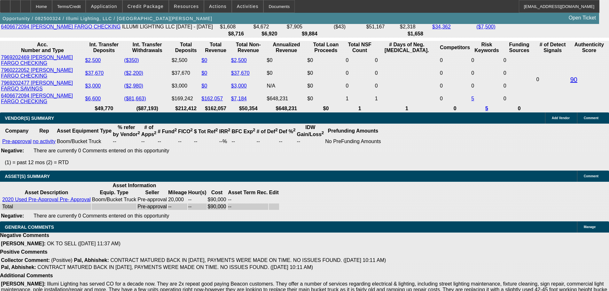
drag, startPoint x: 192, startPoint y: 147, endPoint x: 234, endPoint y: 286, distance: 145.5
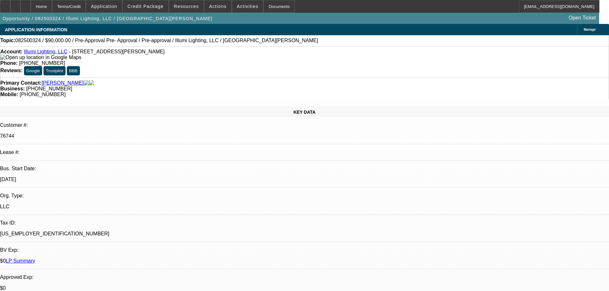
drag, startPoint x: 336, startPoint y: 164, endPoint x: 347, endPoint y: -10, distance: 174.3
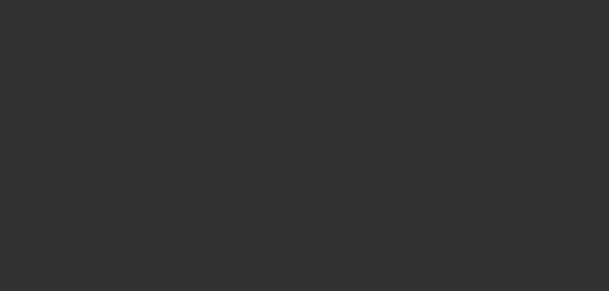
click at [295, 136] on span "Open calendar" at bounding box center [302, 128] width 15 height 15
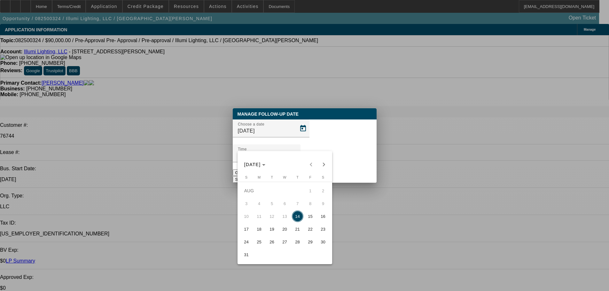
click at [308, 213] on button "15" at bounding box center [310, 216] width 13 height 13
type input "8/15/2025"
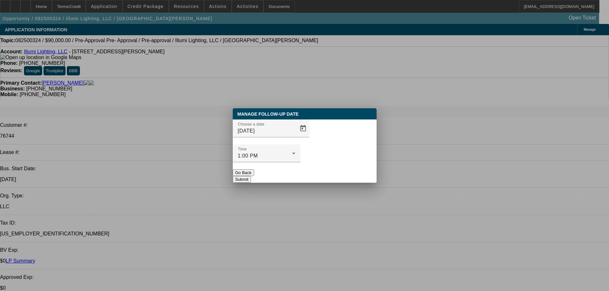
click at [251, 176] on button "Submit" at bounding box center [242, 179] width 18 height 7
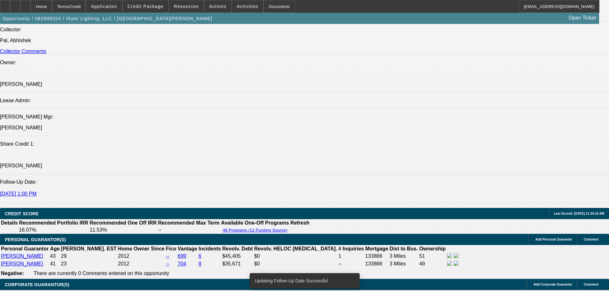
scroll to position [1328, 0]
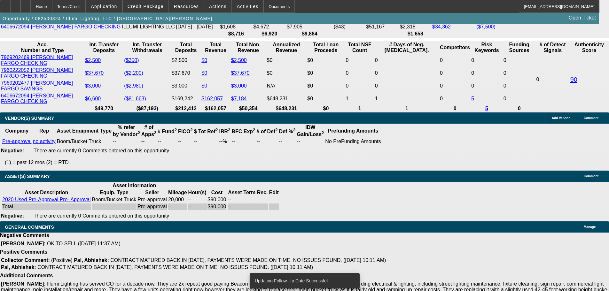
drag, startPoint x: 159, startPoint y: 122, endPoint x: 172, endPoint y: 243, distance: 122.1
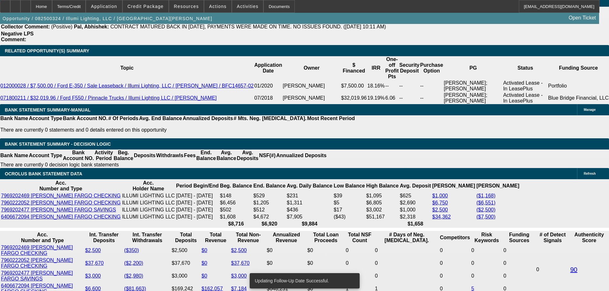
scroll to position [0, 0]
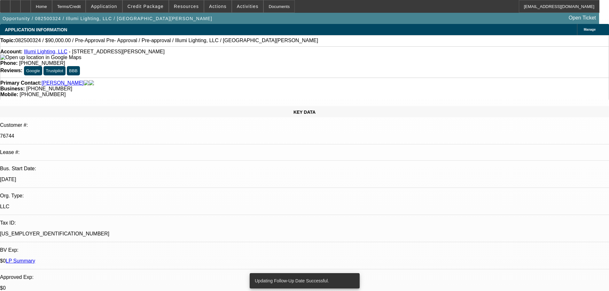
drag, startPoint x: 282, startPoint y: 209, endPoint x: 324, endPoint y: 17, distance: 196.3
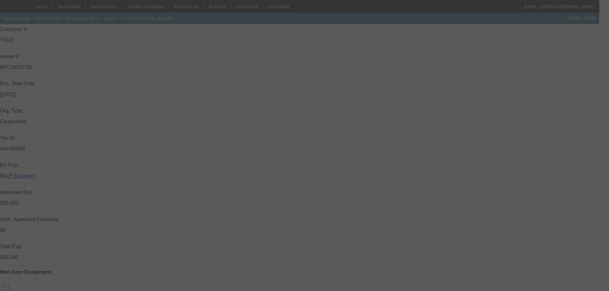
select select "0"
select select "2"
select select "0"
select select "6"
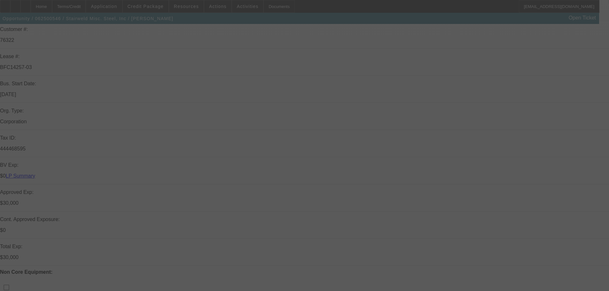
select select "0"
select select "2"
select select "0"
select select "6"
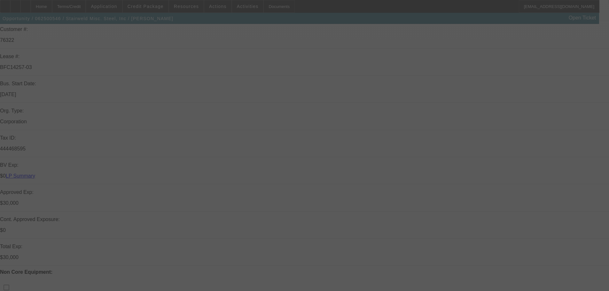
select select "0"
select select "2"
select select "0"
select select "6"
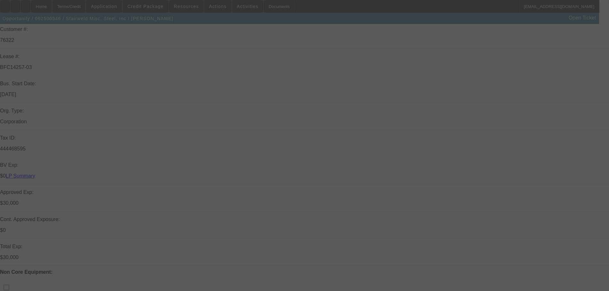
select select "0"
select select "2"
select select "0"
select select "6"
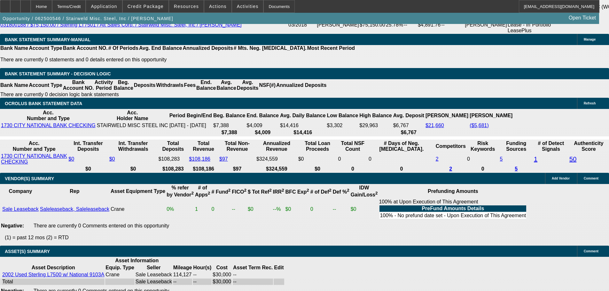
drag, startPoint x: 294, startPoint y: 182, endPoint x: 297, endPoint y: 225, distance: 43.6
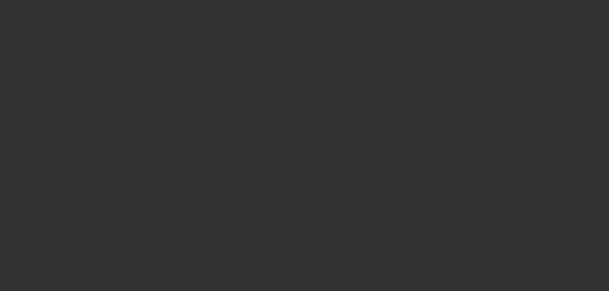
scroll to position [78, 0]
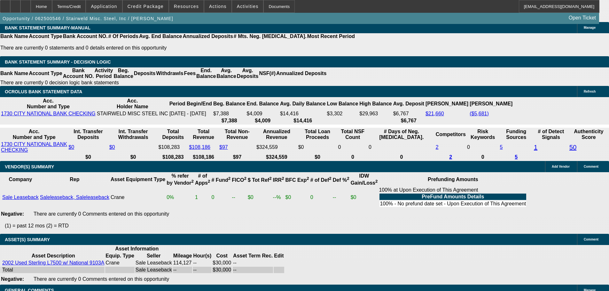
scroll to position [0, 0]
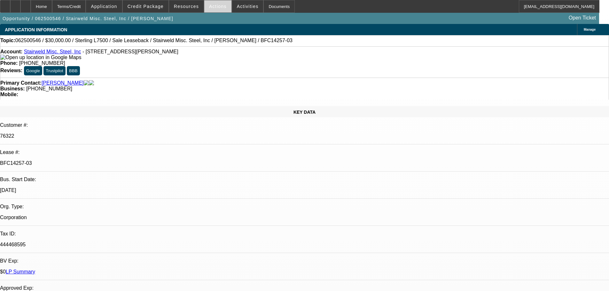
drag, startPoint x: 357, startPoint y: 268, endPoint x: 208, endPoint y: 1, distance: 305.3
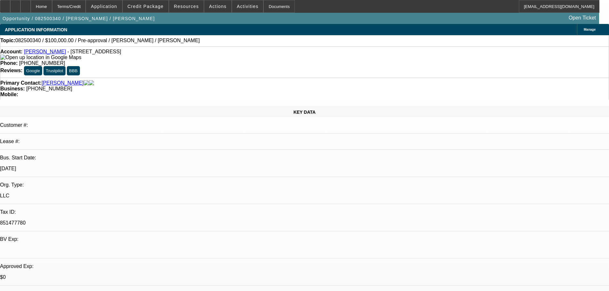
select select "0"
select select "2"
select select "0.1"
select select "4"
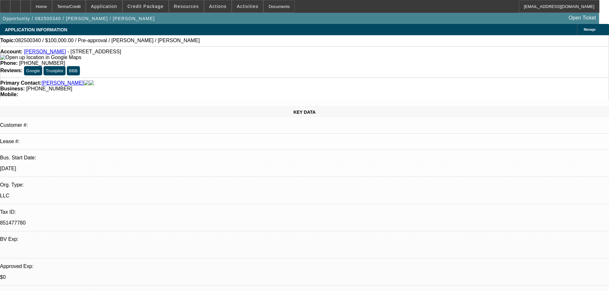
drag, startPoint x: 274, startPoint y: 222, endPoint x: 265, endPoint y: 74, distance: 148.3
